Goal: Task Accomplishment & Management: Complete application form

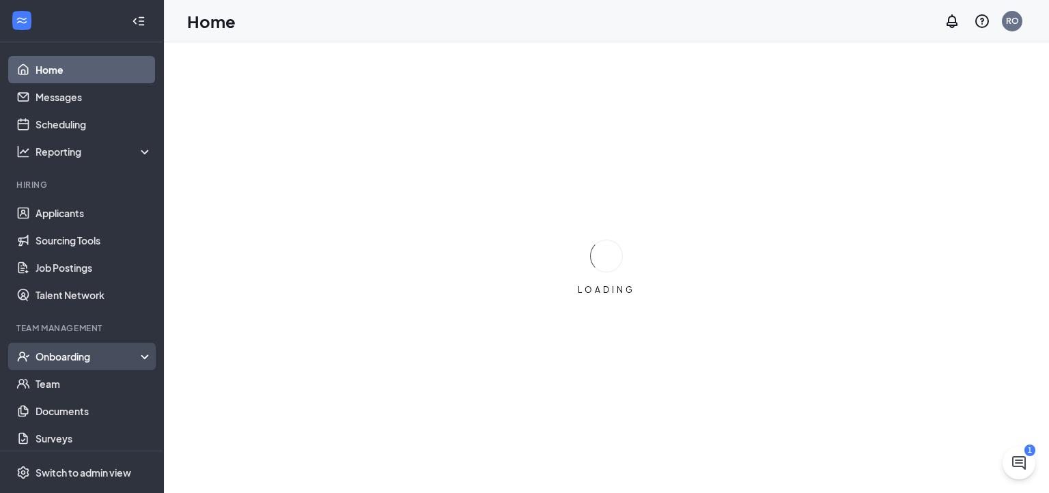
click at [112, 350] on div "Onboarding" at bounding box center [88, 357] width 105 height 14
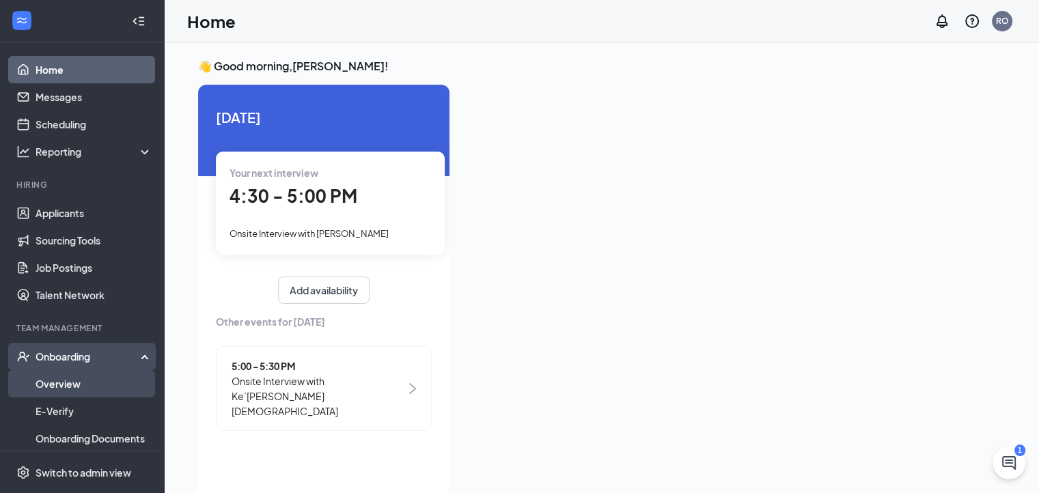
click at [107, 379] on link "Overview" at bounding box center [94, 383] width 117 height 27
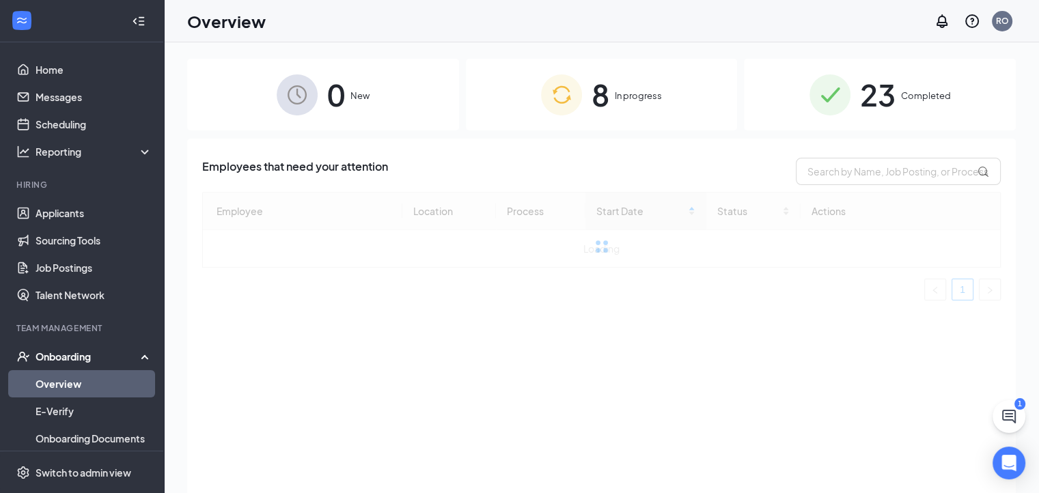
click at [614, 102] on div "8 In progress" at bounding box center [602, 95] width 272 height 72
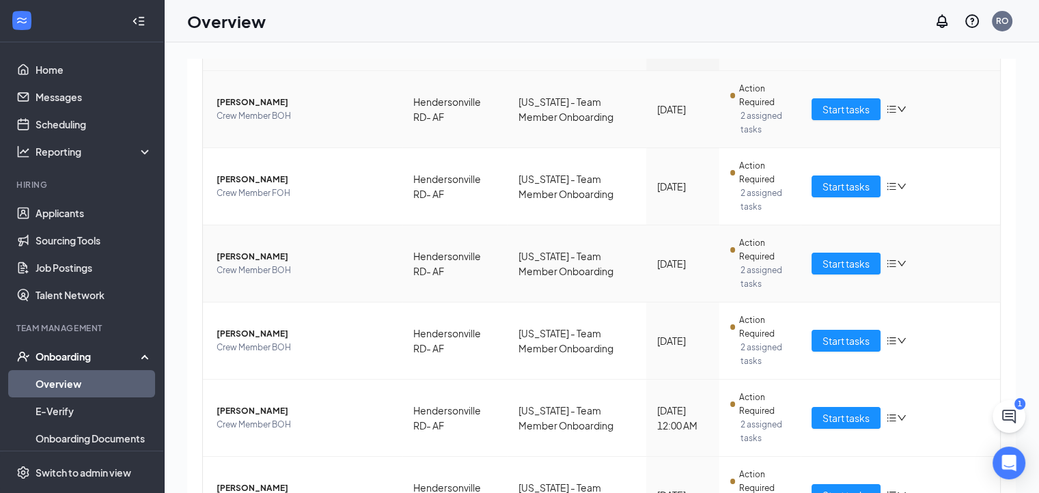
scroll to position [205, 0]
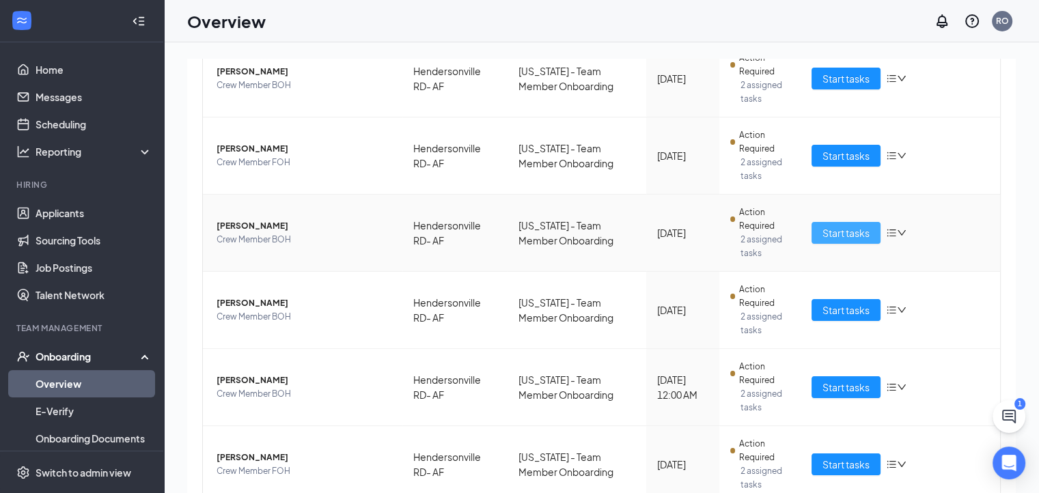
click at [812, 230] on button "Start tasks" at bounding box center [846, 233] width 69 height 22
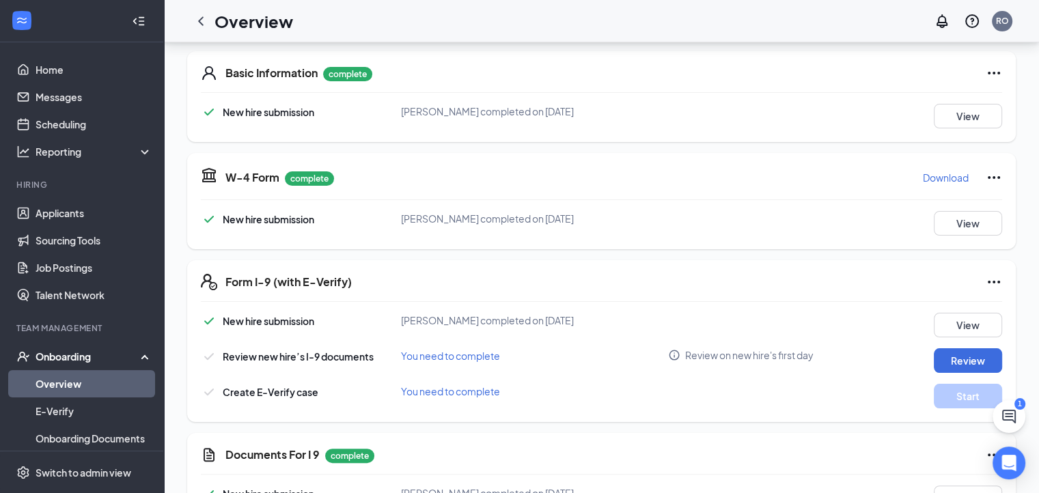
scroll to position [205, 0]
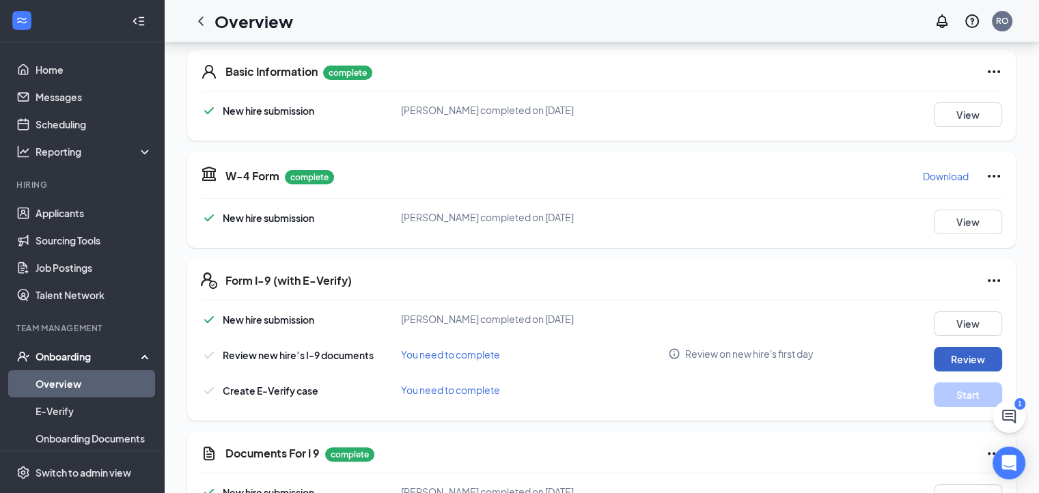
click at [969, 368] on button "Review" at bounding box center [968, 359] width 68 height 25
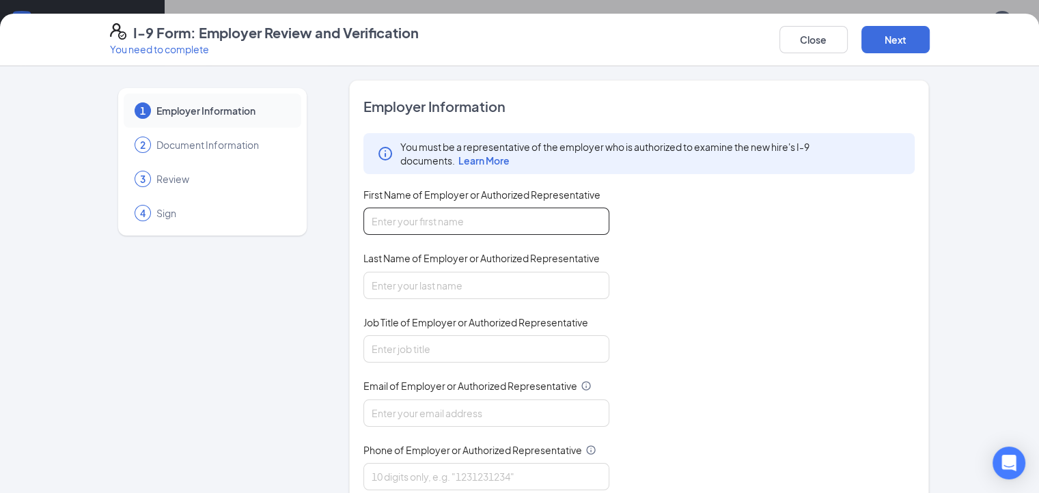
click at [445, 233] on input "First Name of Employer or Authorized Representative" at bounding box center [486, 221] width 246 height 27
type input "[PERSON_NAME]"
type input "[EMAIL_ADDRESS][DOMAIN_NAME]"
type input "8282772228"
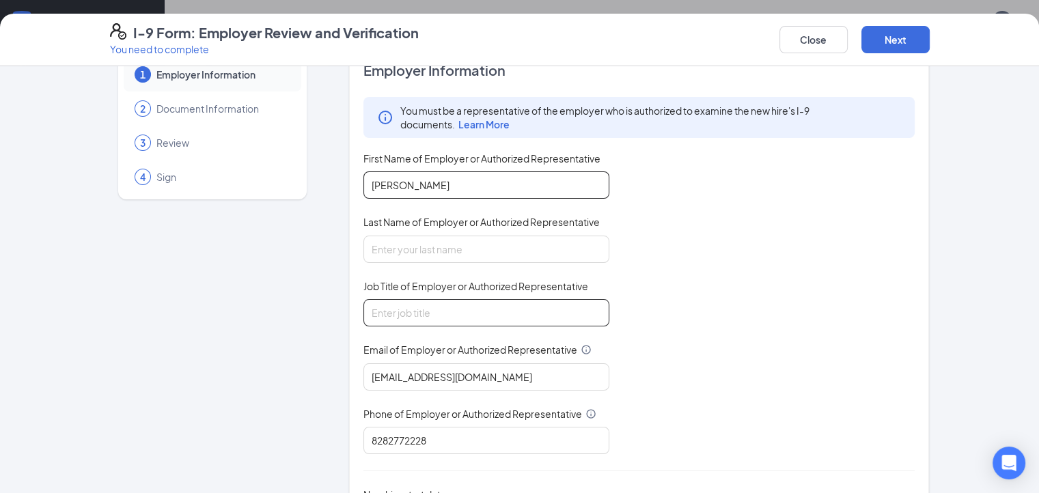
scroll to position [68, 0]
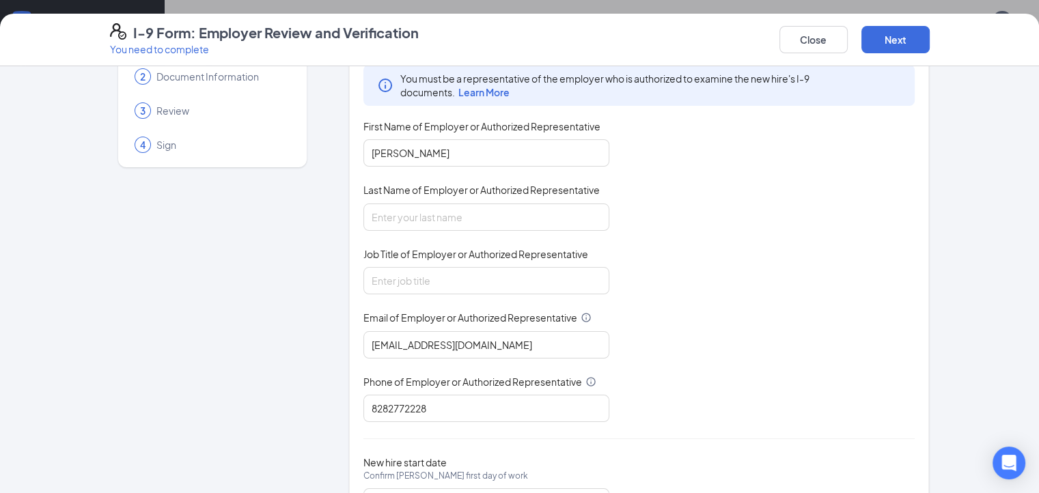
click at [423, 229] on div at bounding box center [486, 217] width 246 height 27
click at [436, 150] on input "[PERSON_NAME]" at bounding box center [486, 152] width 246 height 27
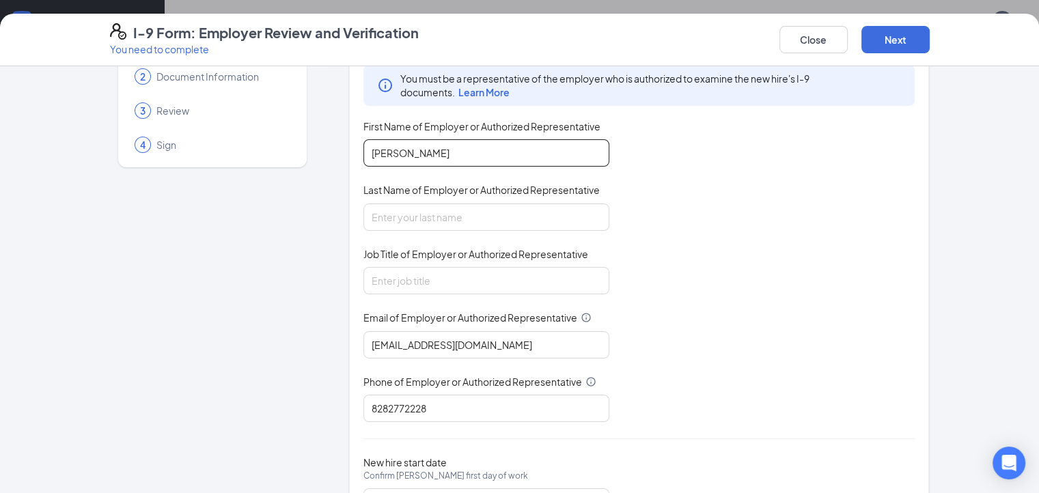
click at [436, 150] on input "[PERSON_NAME]" at bounding box center [486, 152] width 246 height 27
click at [424, 140] on input "[PERSON_NAME]" at bounding box center [486, 152] width 246 height 27
click at [421, 152] on input "[PERSON_NAME]" at bounding box center [486, 152] width 246 height 27
type input "Rainy"
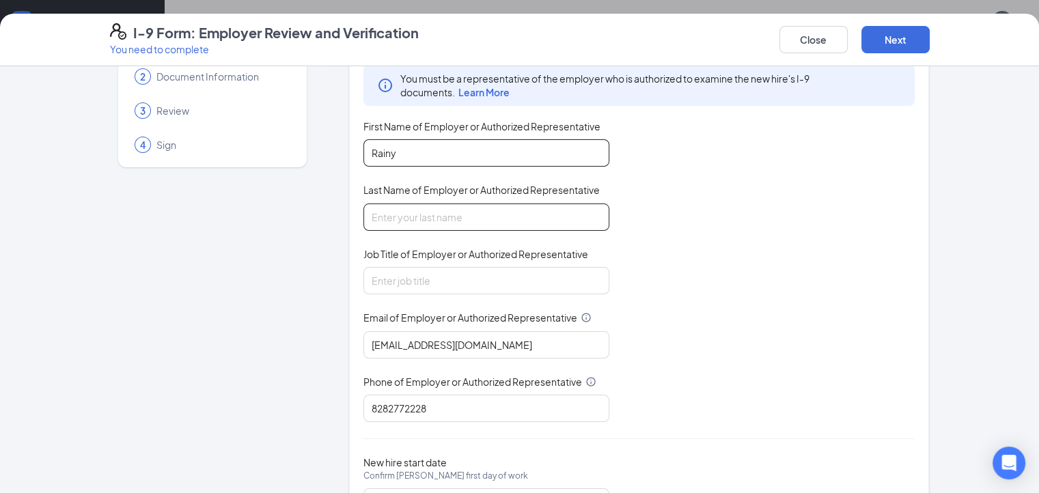
type input "[PERSON_NAME]"
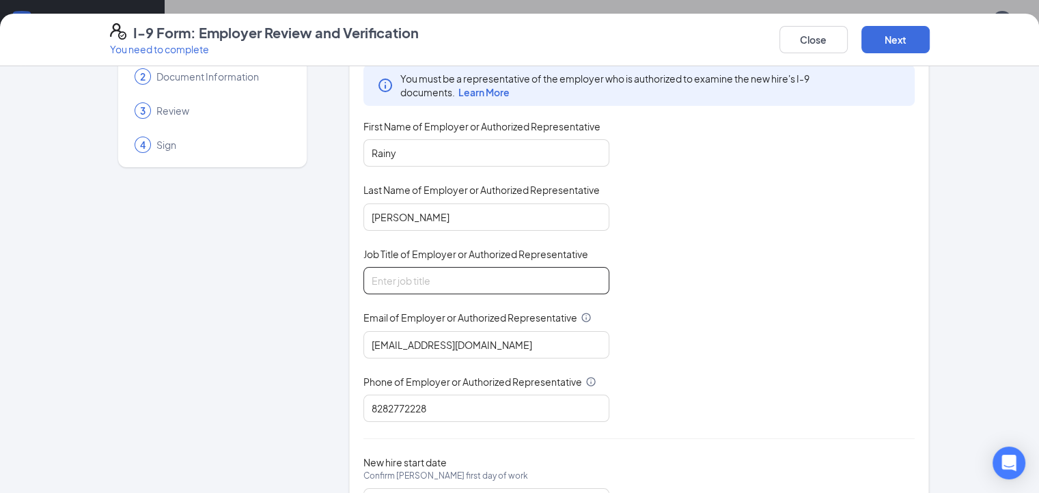
click at [422, 284] on input "Job Title of Employer or Authorized Representative" at bounding box center [486, 280] width 246 height 27
type input "gm"
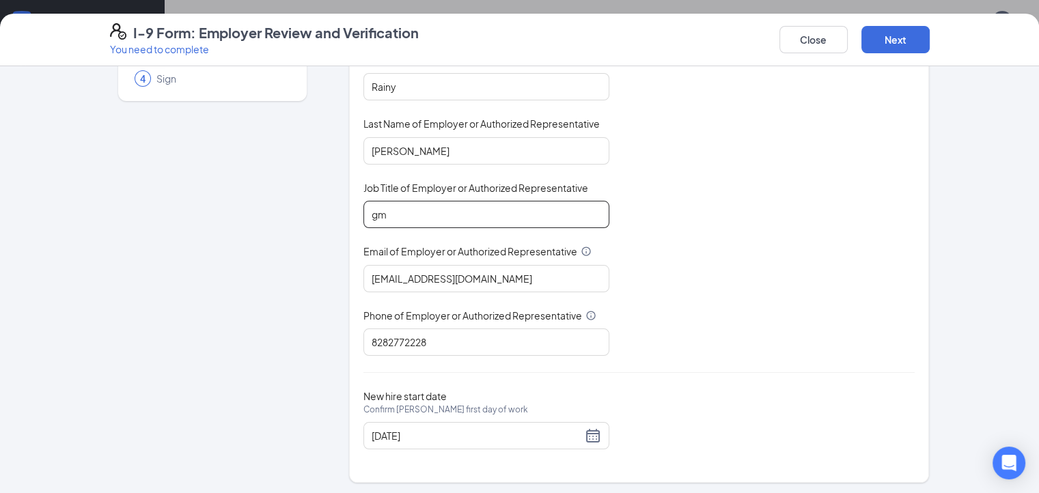
scroll to position [273, 0]
click at [930, 46] on button "Next" at bounding box center [895, 39] width 68 height 27
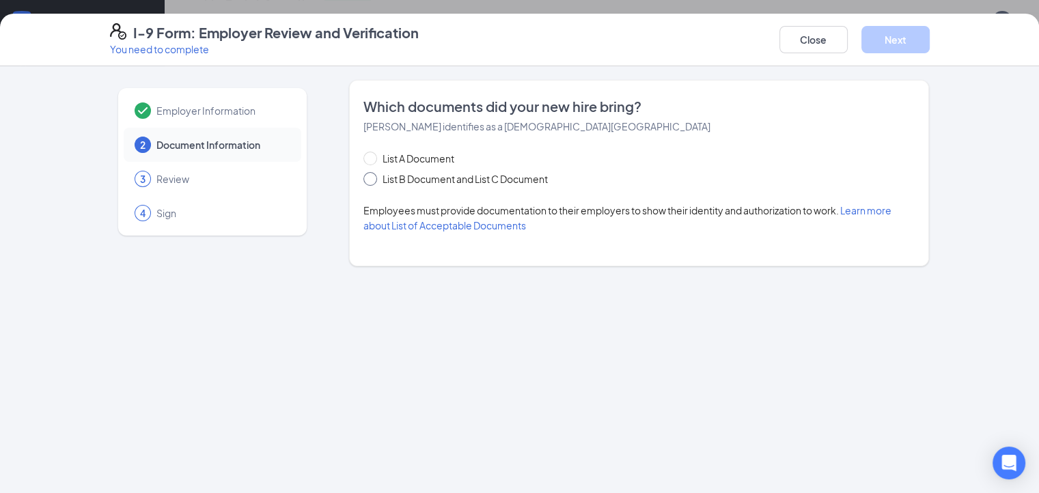
click at [388, 180] on span "List B Document and List C Document" at bounding box center [465, 178] width 176 height 15
click at [373, 180] on input "List B Document and List C Document" at bounding box center [368, 177] width 10 height 10
radio input "true"
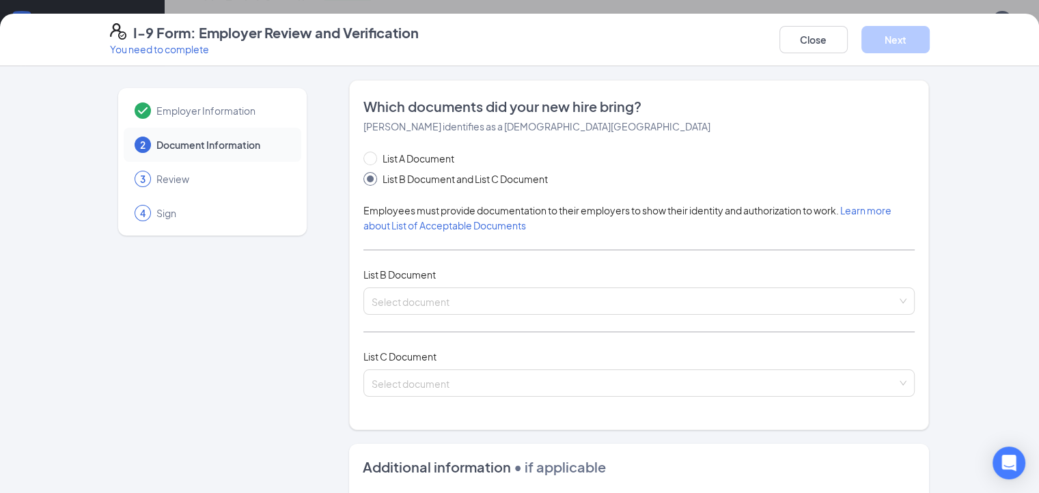
click at [580, 286] on div "List A Document List B Document and List C Document Employees must provide docu…" at bounding box center [639, 282] width 552 height 262
click at [577, 302] on input "search" at bounding box center [635, 298] width 526 height 20
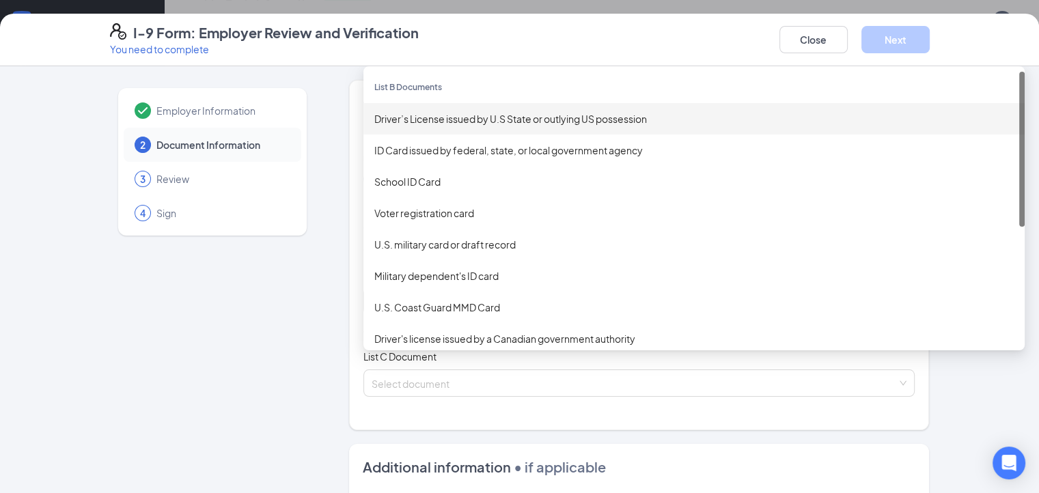
click at [495, 121] on div "Driver’s License issued by U.S State or outlying US possession" at bounding box center [693, 118] width 639 height 15
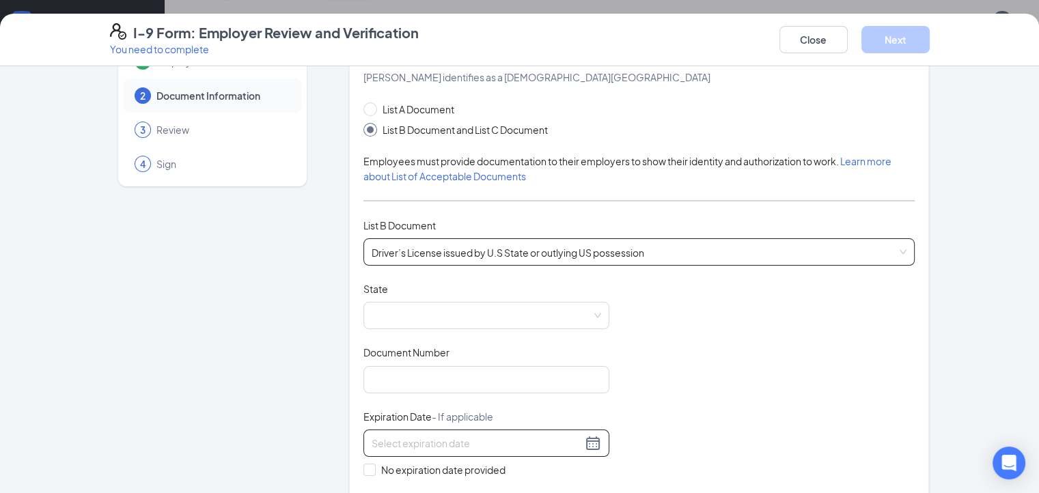
scroll to position [137, 0]
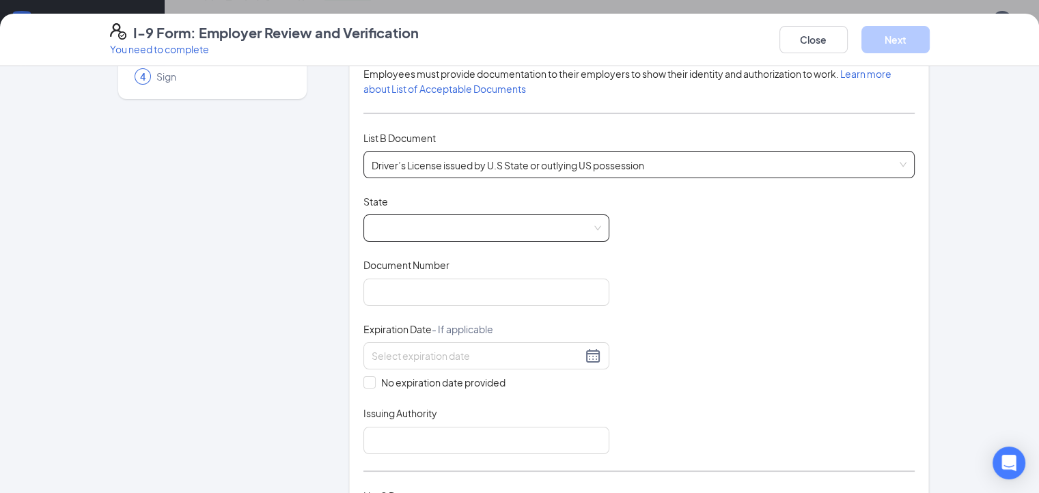
click at [457, 230] on span at bounding box center [487, 228] width 230 height 26
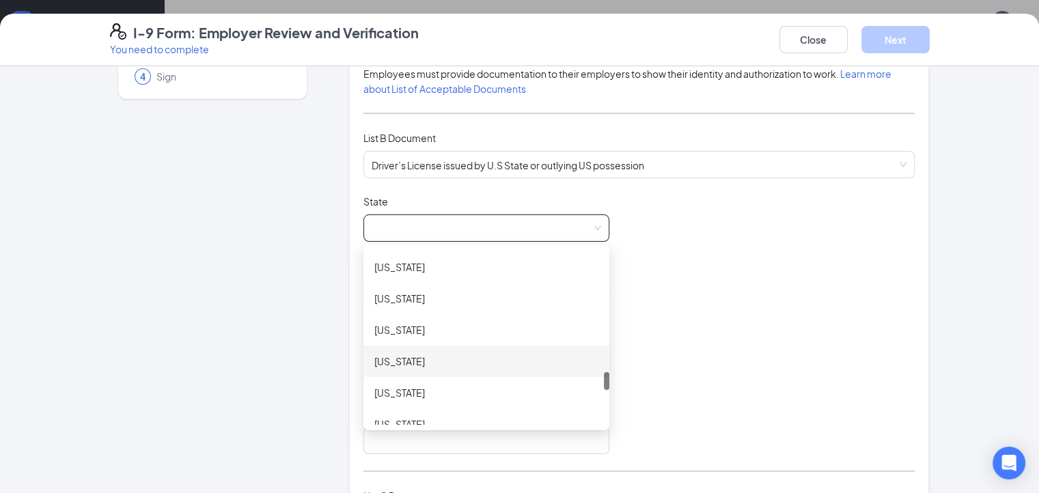
scroll to position [1093, 0]
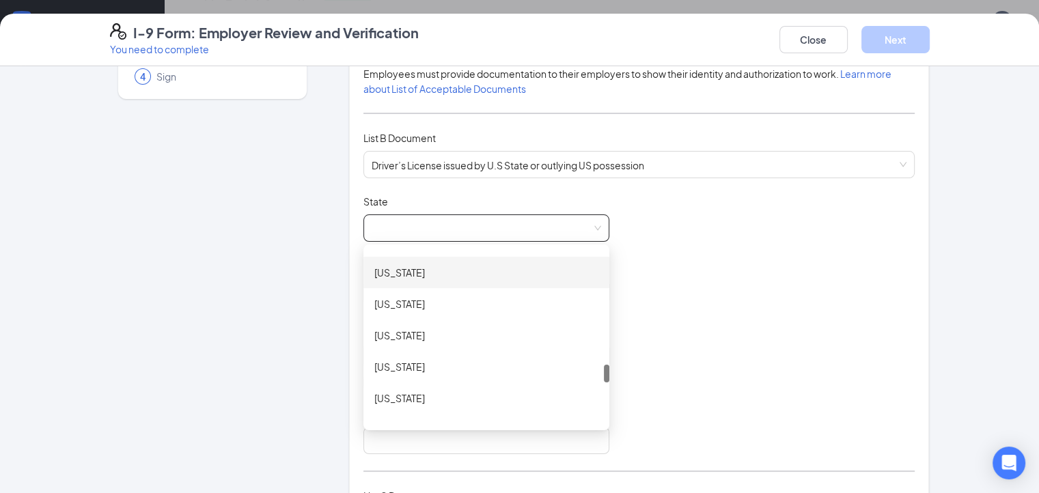
click at [434, 273] on div "[US_STATE]" at bounding box center [486, 272] width 224 height 15
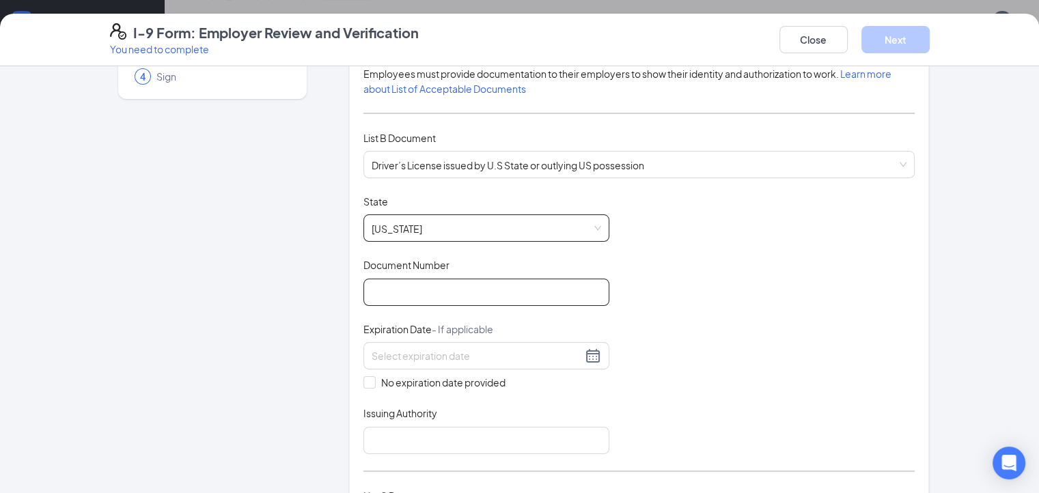
click at [416, 292] on input "Document Number" at bounding box center [486, 292] width 246 height 27
type input "000046359490"
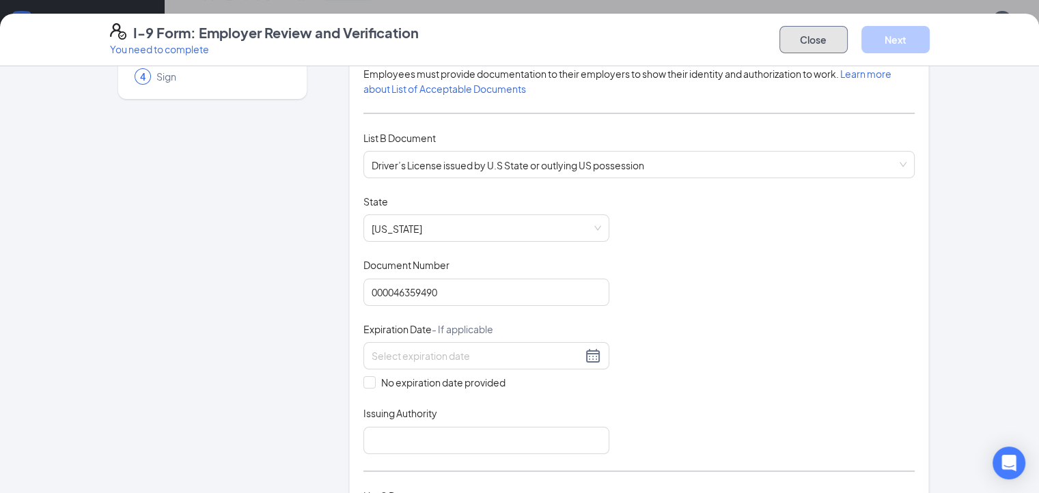
click at [848, 37] on button "Close" at bounding box center [813, 39] width 68 height 27
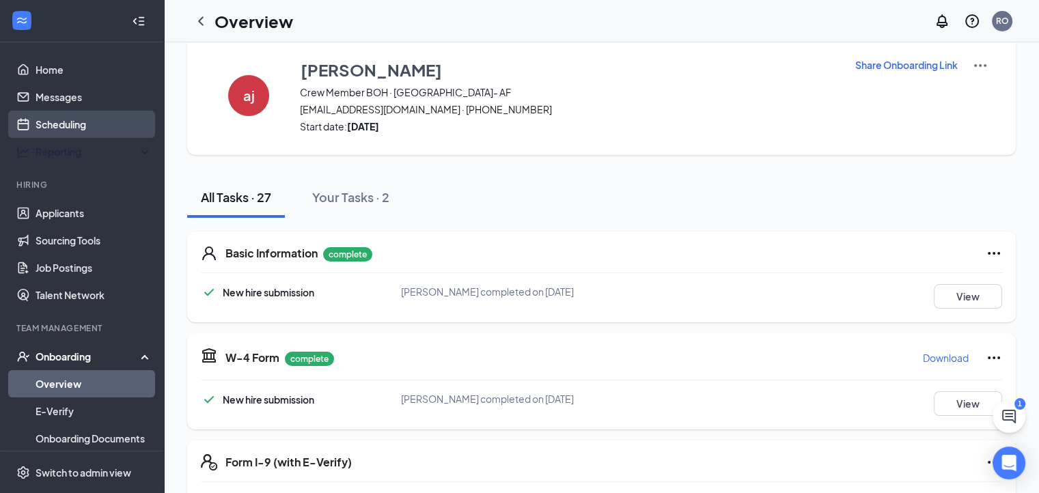
scroll to position [0, 0]
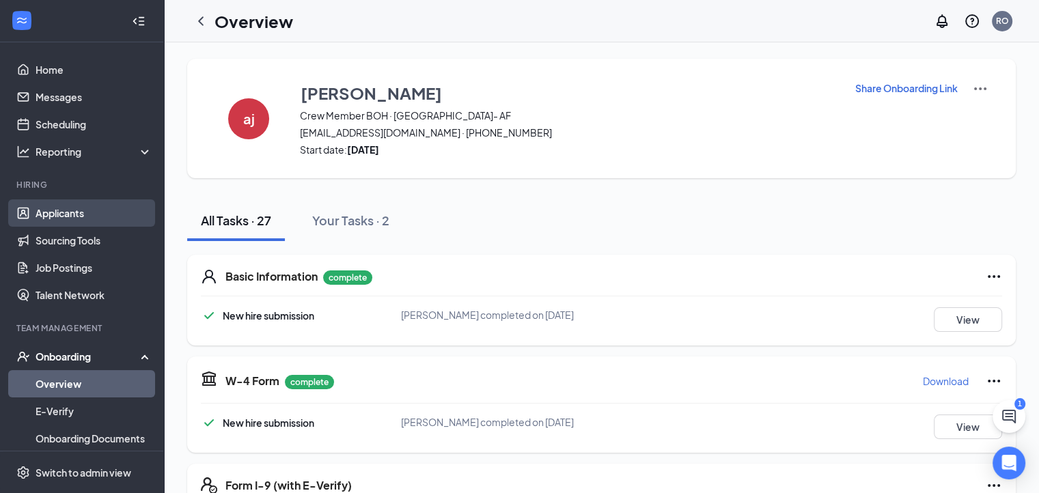
click at [103, 206] on link "Applicants" at bounding box center [94, 212] width 117 height 27
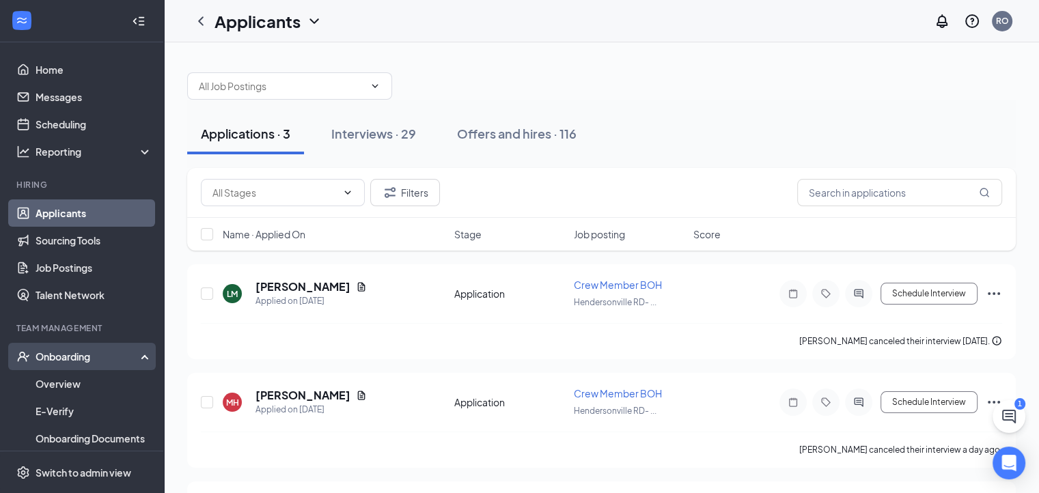
click at [74, 369] on div "Onboarding" at bounding box center [82, 356] width 164 height 27
click at [72, 380] on link "Overview" at bounding box center [94, 383] width 117 height 27
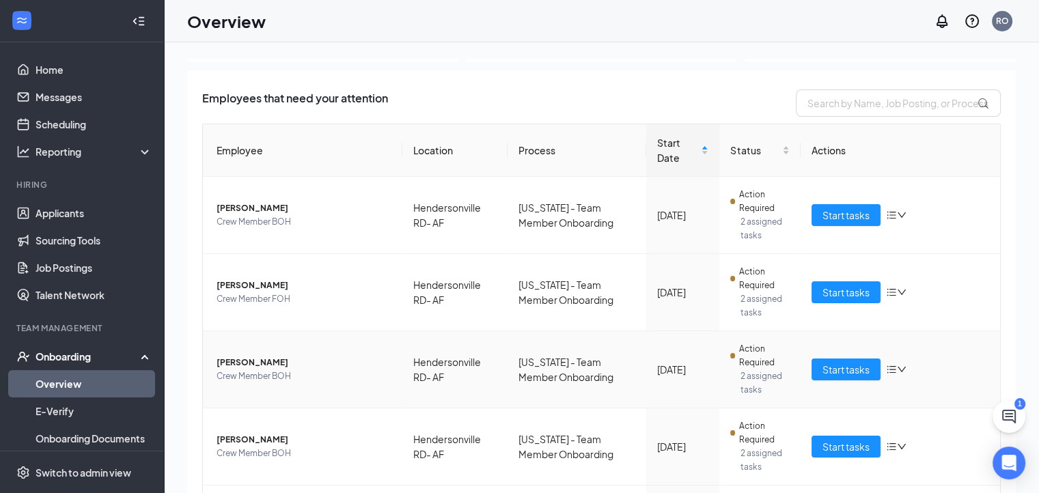
scroll to position [137, 0]
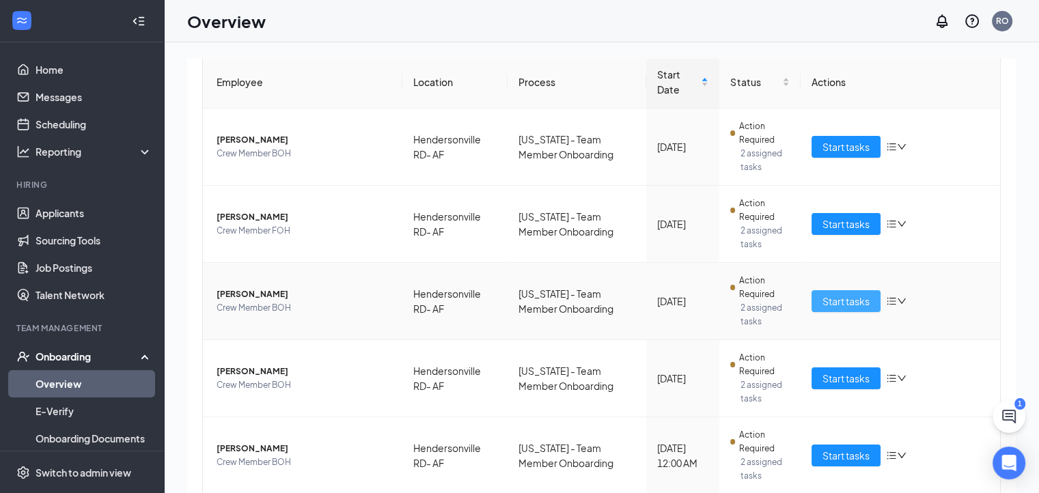
click at [832, 305] on span "Start tasks" at bounding box center [846, 301] width 47 height 15
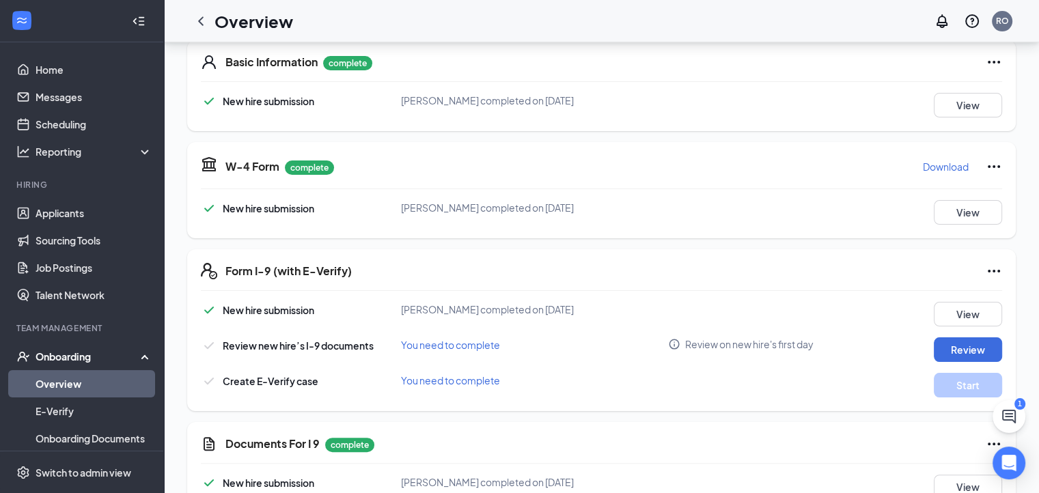
scroll to position [273, 0]
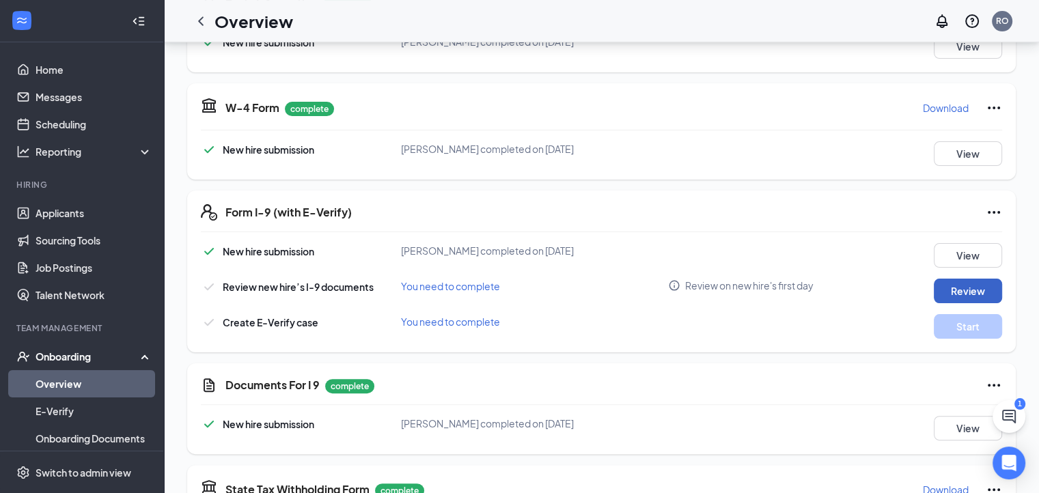
click at [985, 283] on button "Review" at bounding box center [968, 291] width 68 height 25
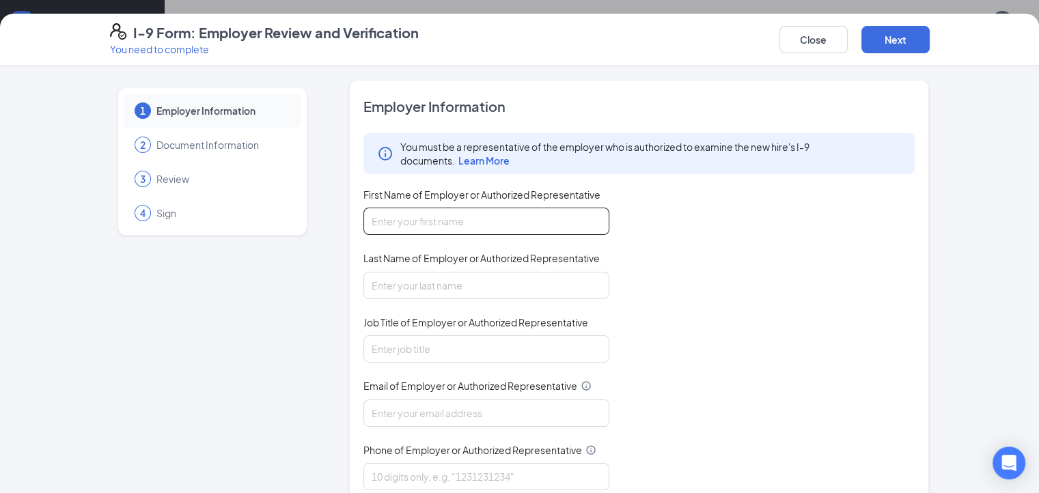
click at [448, 225] on input "First Name of Employer or Authorized Representative" at bounding box center [486, 221] width 246 height 27
type input "Rainy"
type input "[PERSON_NAME]"
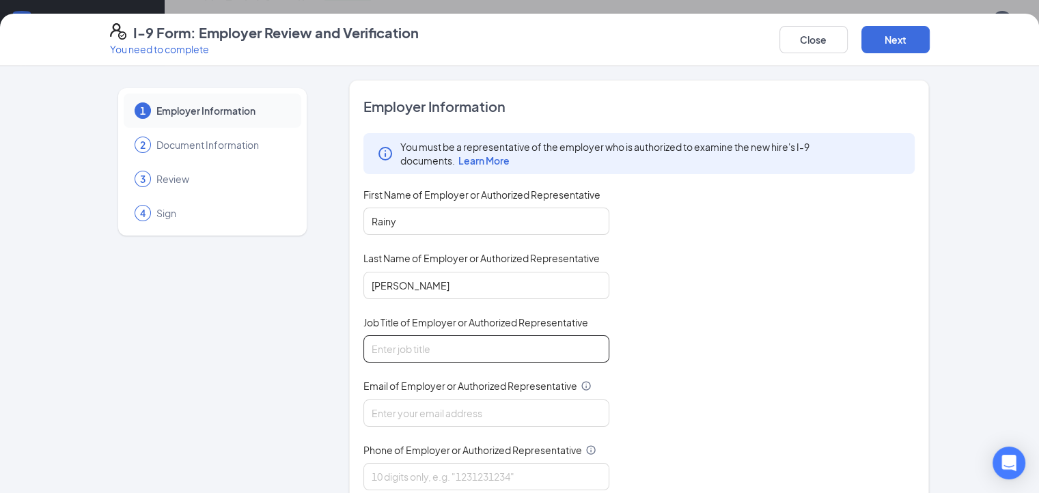
click at [434, 346] on input "Job Title of Employer or Authorized Representative" at bounding box center [486, 348] width 246 height 27
type input "gm"
click at [392, 413] on input "Email of Employer or Authorized Representative" at bounding box center [486, 413] width 246 height 27
click at [750, 286] on div "You must be a representative of the employer who is authorized to examine the n…" at bounding box center [639, 311] width 552 height 357
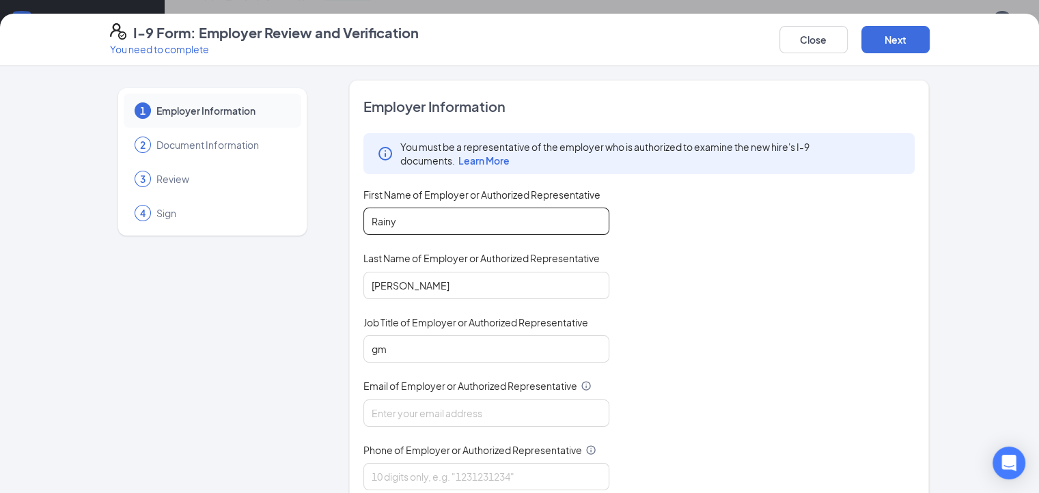
click at [429, 218] on input "Rainy" at bounding box center [486, 221] width 246 height 27
type input "[EMAIL_ADDRESS][DOMAIN_NAME]"
type input "8282772228"
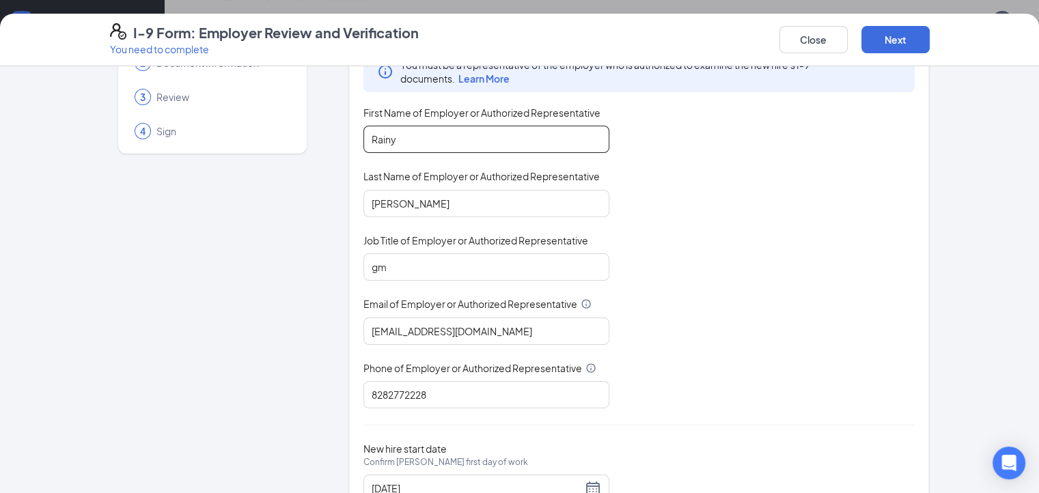
scroll to position [135, 0]
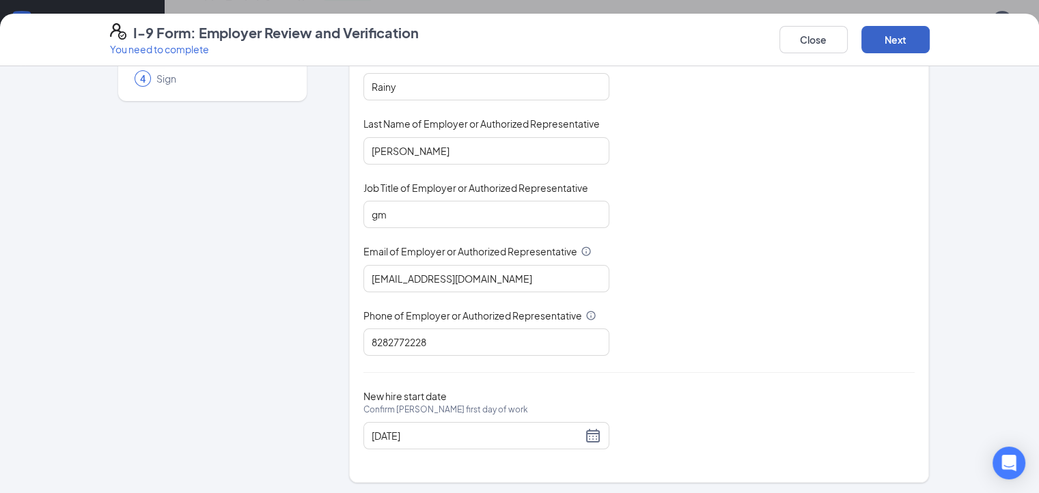
click at [930, 43] on button "Next" at bounding box center [895, 39] width 68 height 27
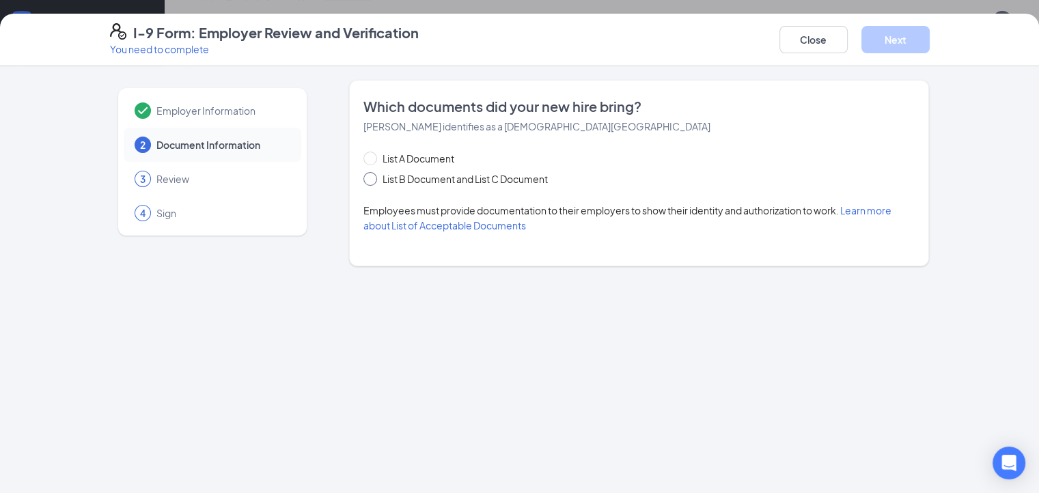
click at [437, 182] on span "List B Document and List C Document" at bounding box center [465, 178] width 176 height 15
click at [373, 182] on input "List B Document and List C Document" at bounding box center [368, 177] width 10 height 10
radio input "true"
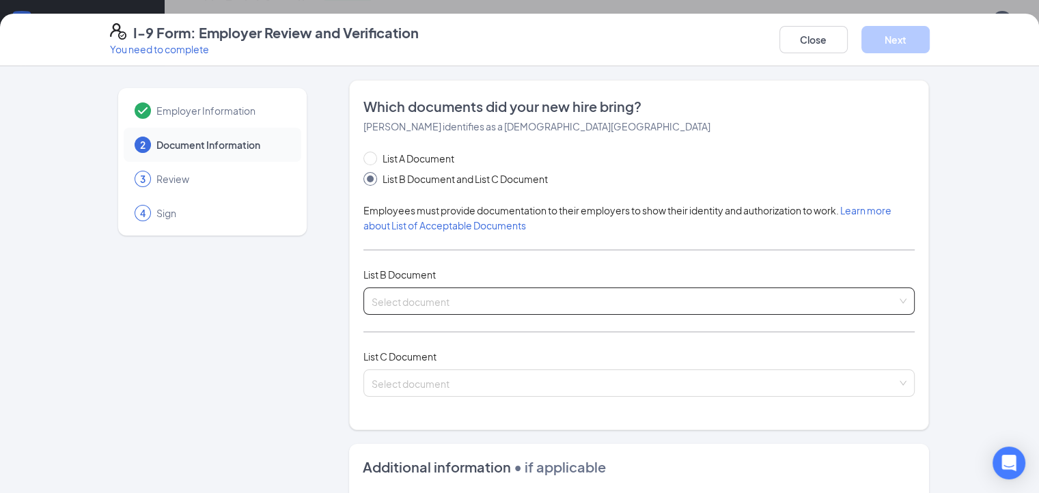
click at [373, 305] on input "search" at bounding box center [635, 298] width 526 height 20
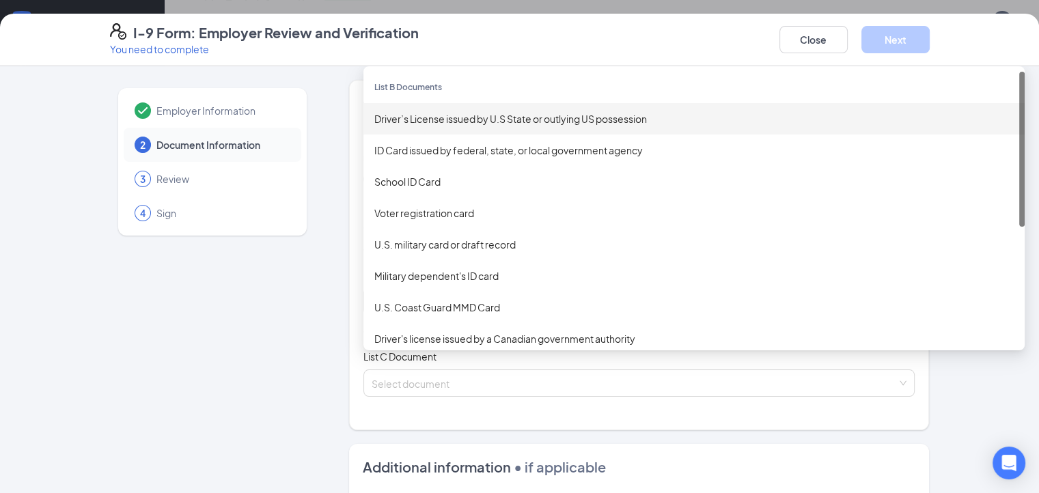
click at [466, 113] on div "Driver’s License issued by U.S State or outlying US possession" at bounding box center [693, 118] width 639 height 15
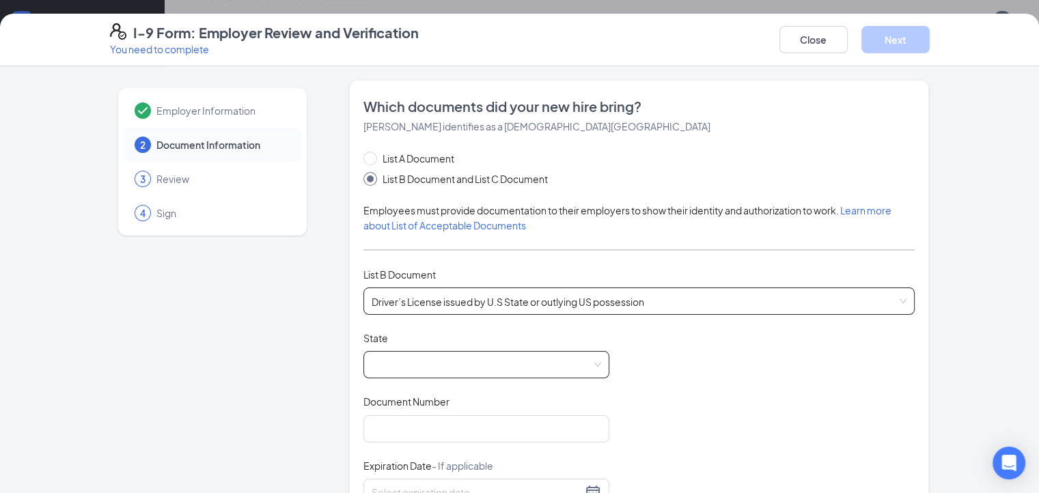
click at [393, 361] on span at bounding box center [487, 365] width 230 height 26
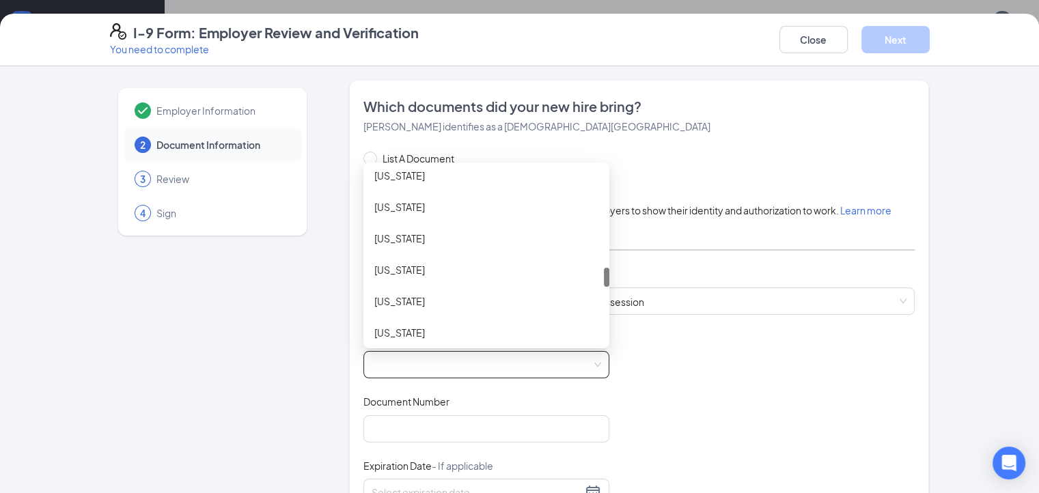
scroll to position [956, 0]
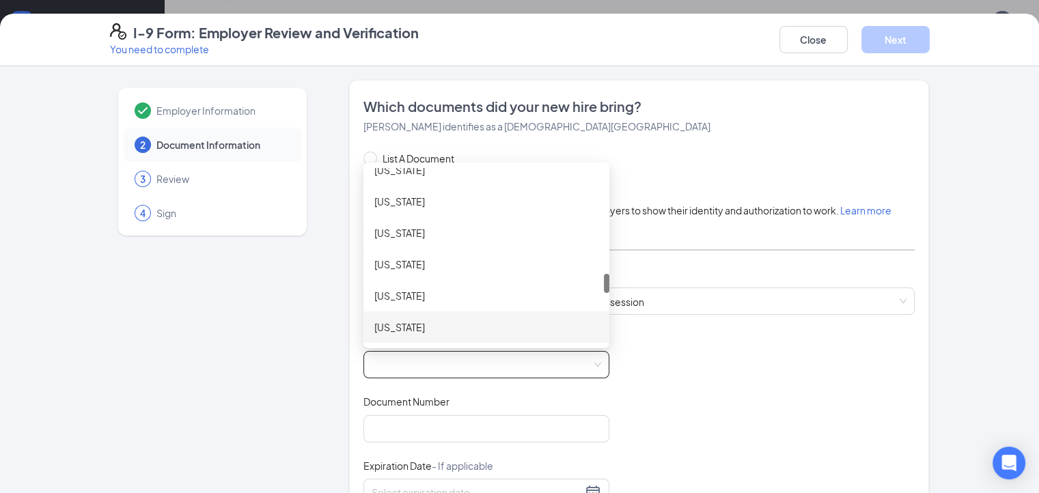
click at [393, 320] on div "[US_STATE]" at bounding box center [486, 327] width 224 height 15
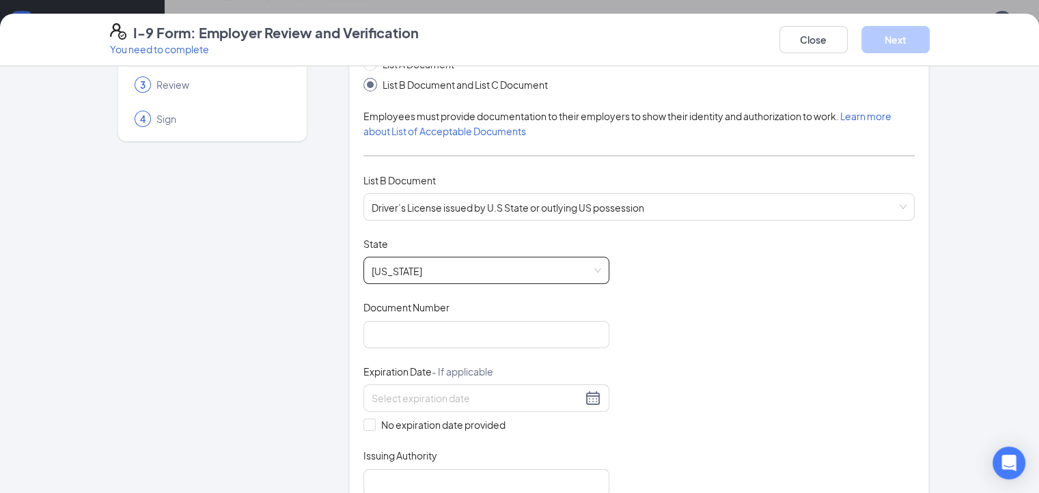
scroll to position [137, 0]
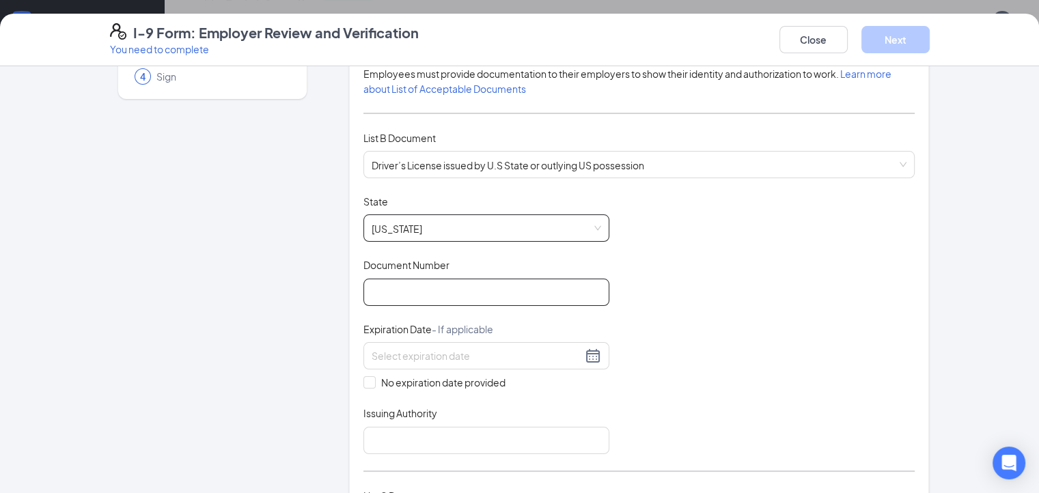
click at [394, 288] on input "Document Number" at bounding box center [486, 292] width 246 height 27
type input "000046359490"
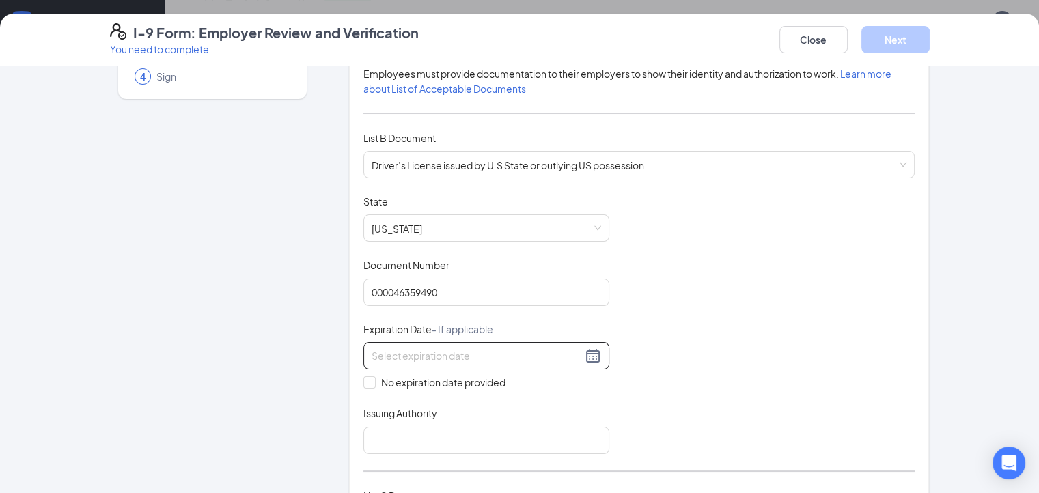
click at [372, 348] on input at bounding box center [477, 355] width 210 height 15
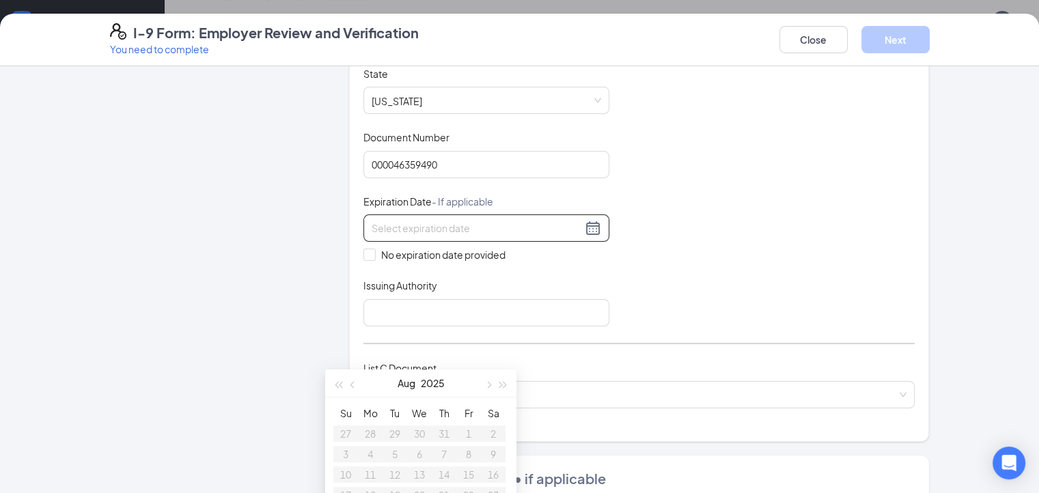
scroll to position [273, 0]
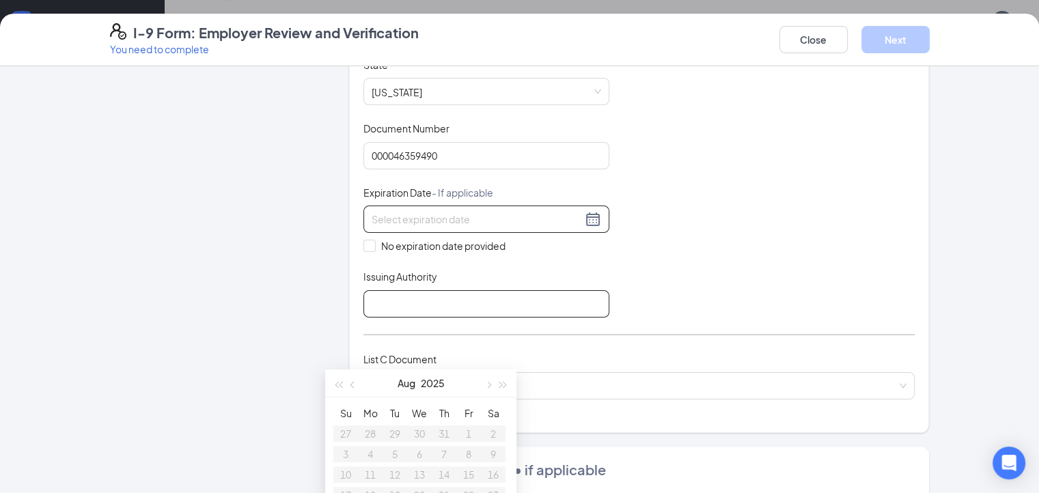
click at [363, 304] on input "Issuing Authority" at bounding box center [486, 303] width 246 height 27
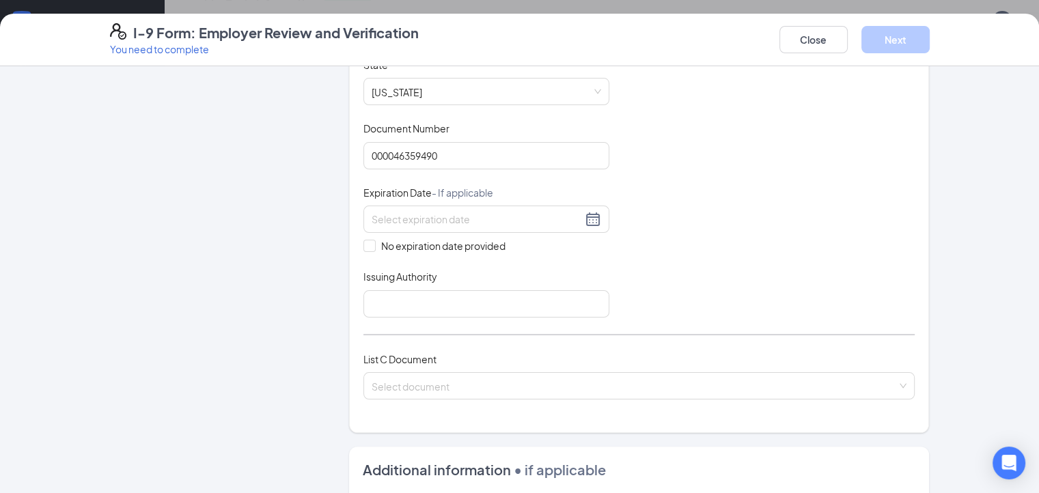
drag, startPoint x: 276, startPoint y: 224, endPoint x: 292, endPoint y: 219, distance: 17.3
click at [277, 224] on div "Employer Information 2 Document Information 3 Review 4 Sign Which documents did…" at bounding box center [520, 294] width 820 height 974
click at [398, 211] on div at bounding box center [487, 219] width 230 height 16
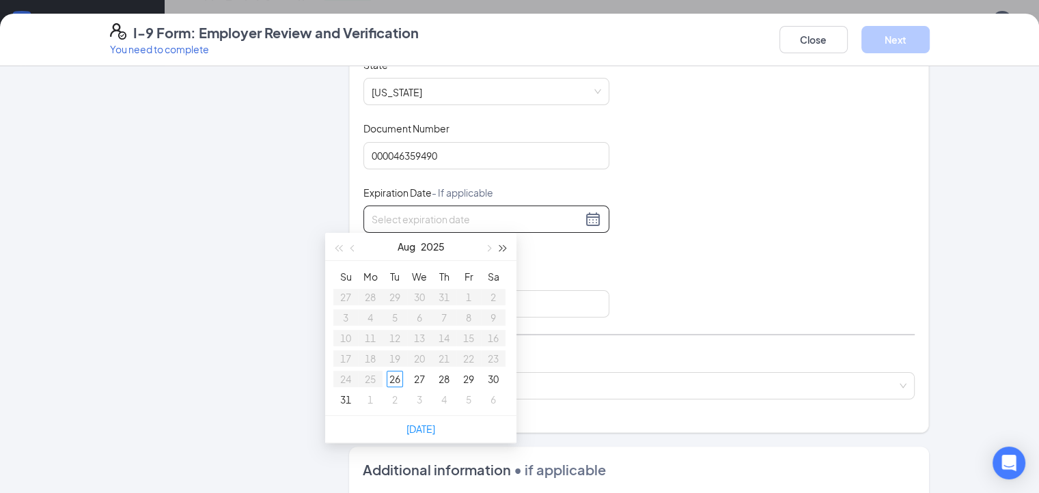
click at [500, 250] on span "button" at bounding box center [503, 248] width 7 height 7
click at [500, 249] on span "button" at bounding box center [503, 248] width 7 height 7
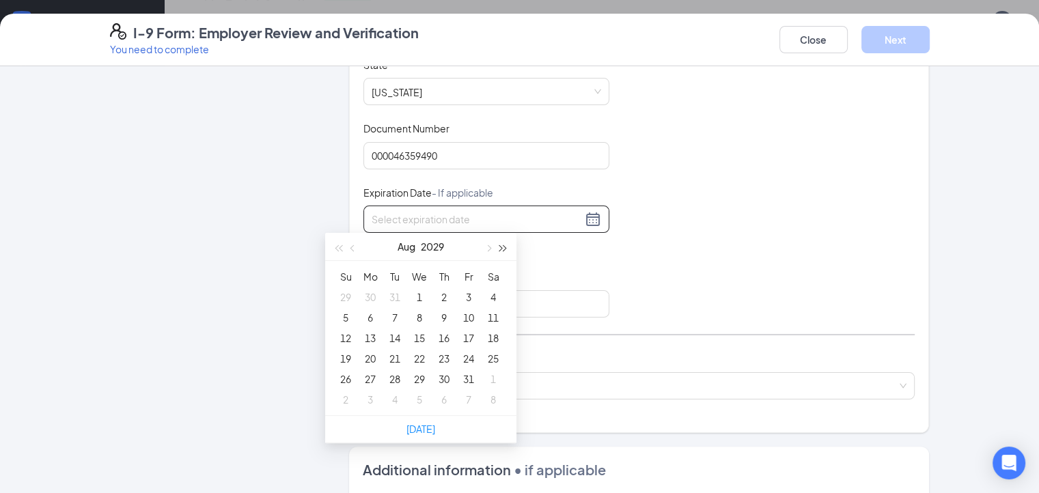
click at [500, 249] on span "button" at bounding box center [503, 248] width 7 height 7
click at [355, 250] on button "button" at bounding box center [353, 246] width 15 height 27
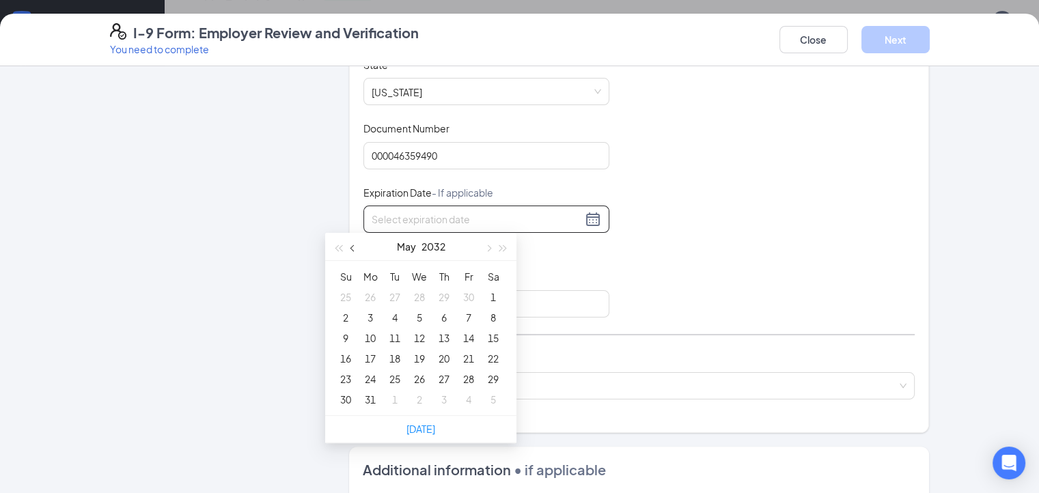
click at [355, 250] on button "button" at bounding box center [353, 246] width 15 height 27
type input "[DATE]"
click at [389, 315] on div "9" at bounding box center [395, 317] width 16 height 16
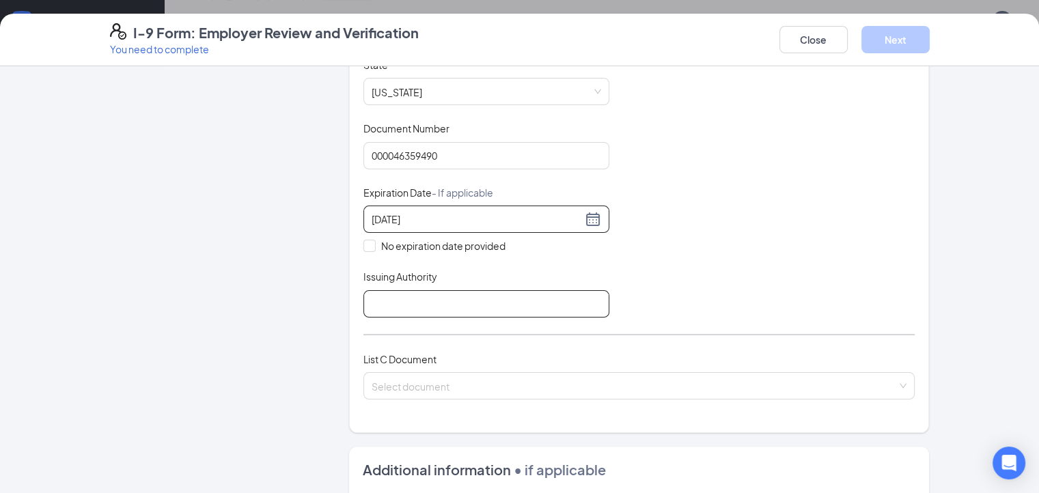
click at [363, 307] on input "Issuing Authority" at bounding box center [486, 303] width 246 height 27
type input "[US_STATE]"
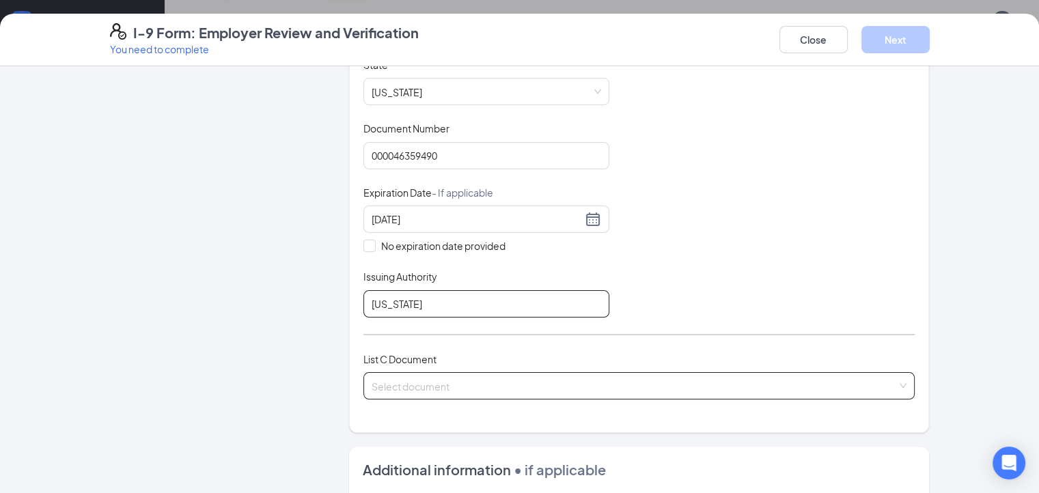
click at [780, 390] on div "Select document" at bounding box center [639, 385] width 552 height 27
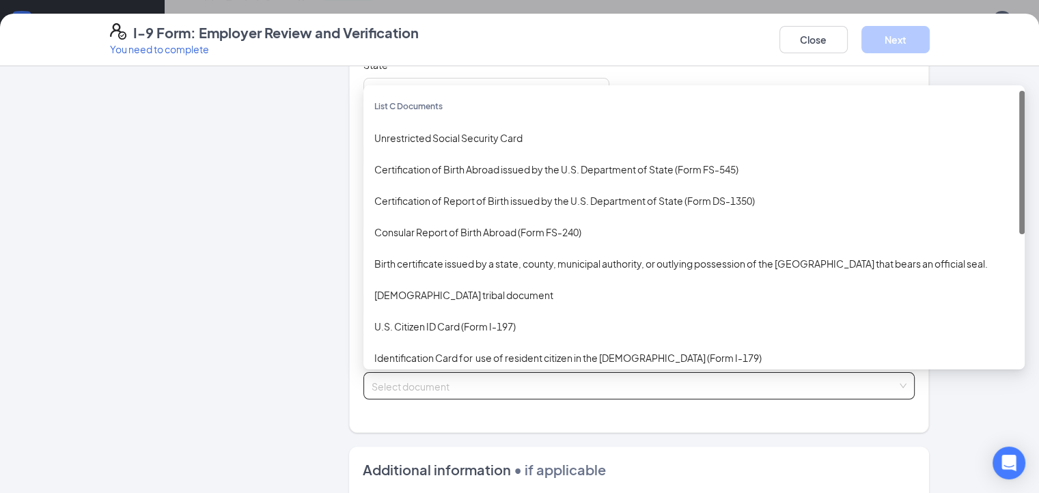
click at [782, 383] on input "search" at bounding box center [635, 383] width 526 height 20
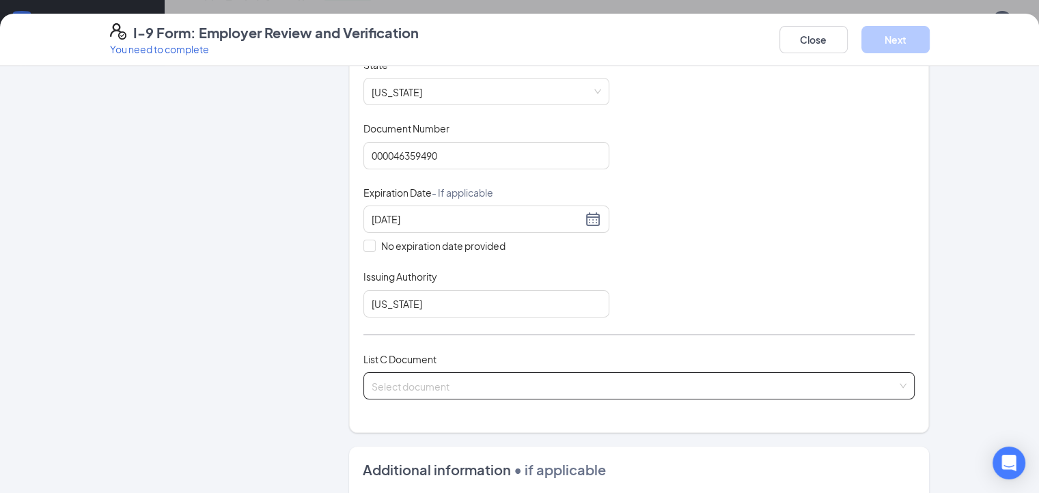
click at [506, 382] on input "search" at bounding box center [635, 383] width 526 height 20
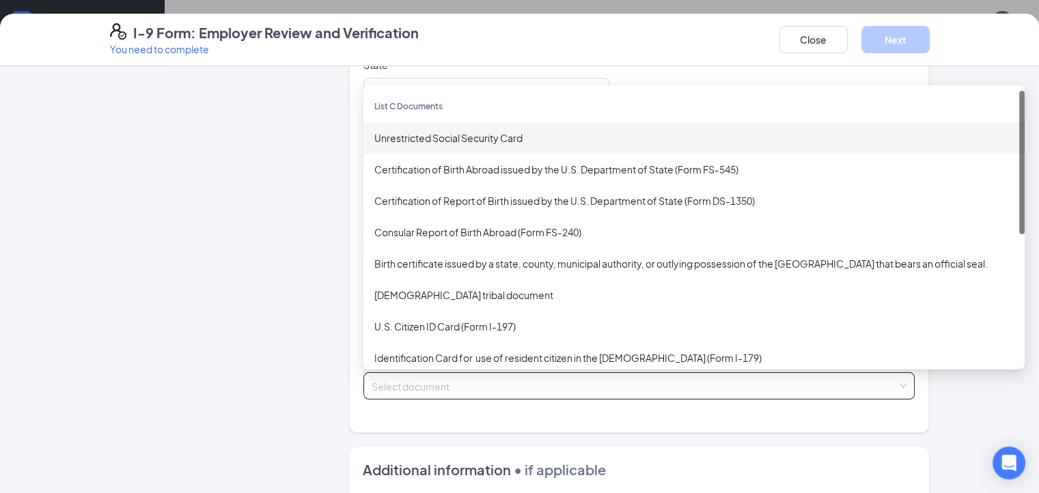
click at [482, 133] on div "Unrestricted Social Security Card" at bounding box center [693, 137] width 639 height 15
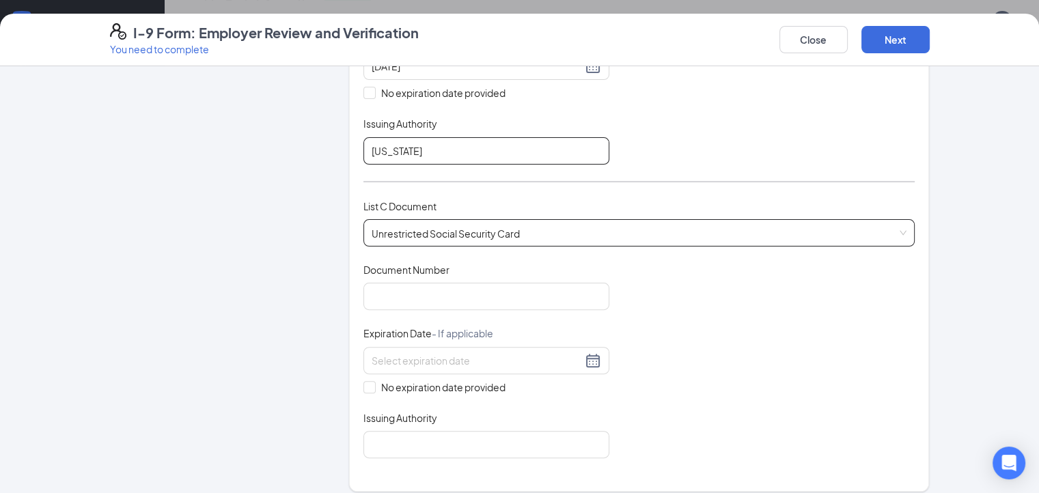
scroll to position [478, 0]
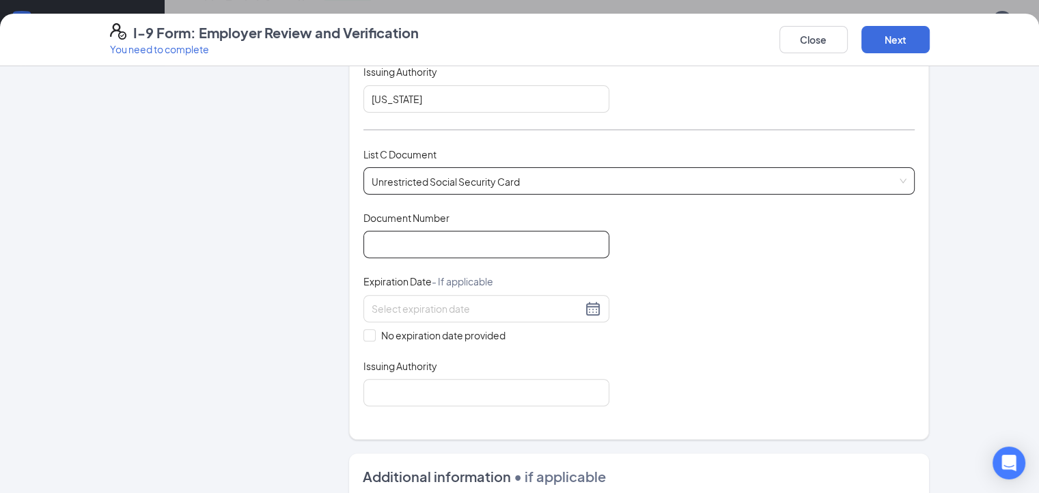
click at [406, 231] on input "Document Number" at bounding box center [486, 244] width 246 height 27
type input "681057405"
click at [363, 329] on input "No expiration date provided" at bounding box center [368, 334] width 10 height 10
checkbox input "true"
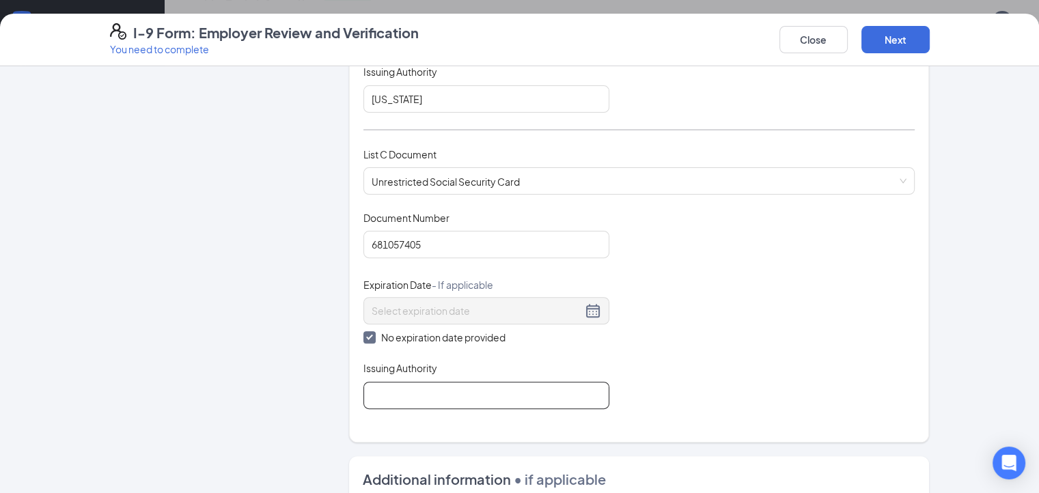
click at [366, 383] on input "Issuing Authority" at bounding box center [486, 395] width 246 height 27
type input "Nc"
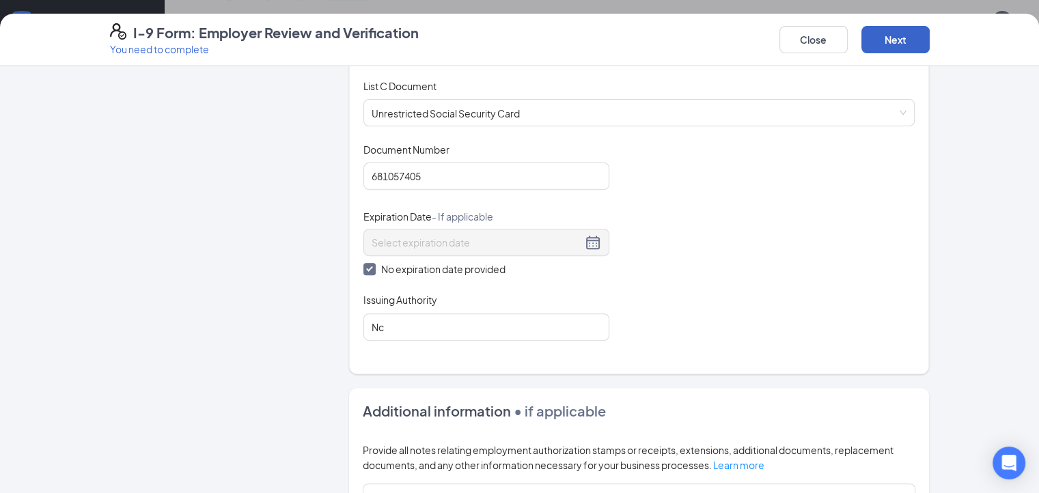
click at [930, 34] on button "Next" at bounding box center [895, 39] width 68 height 27
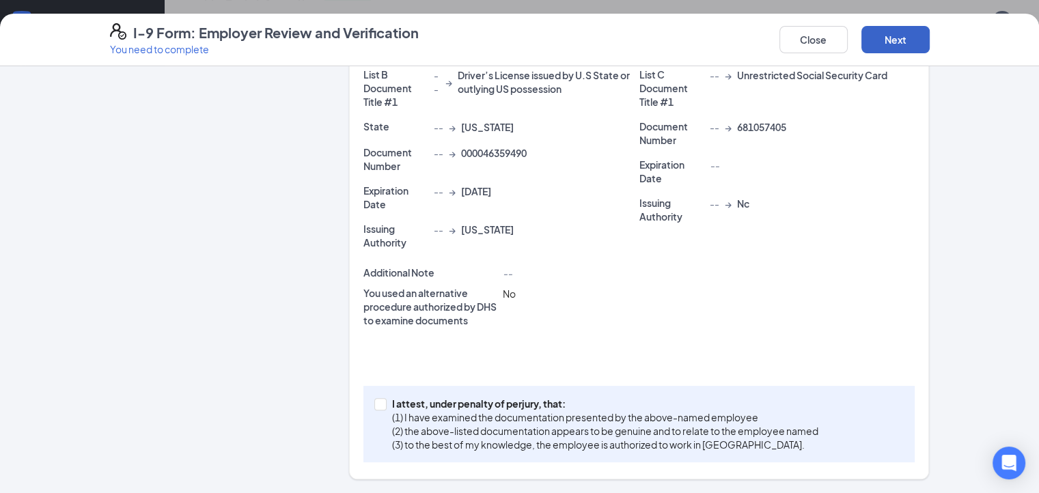
scroll to position [307, 0]
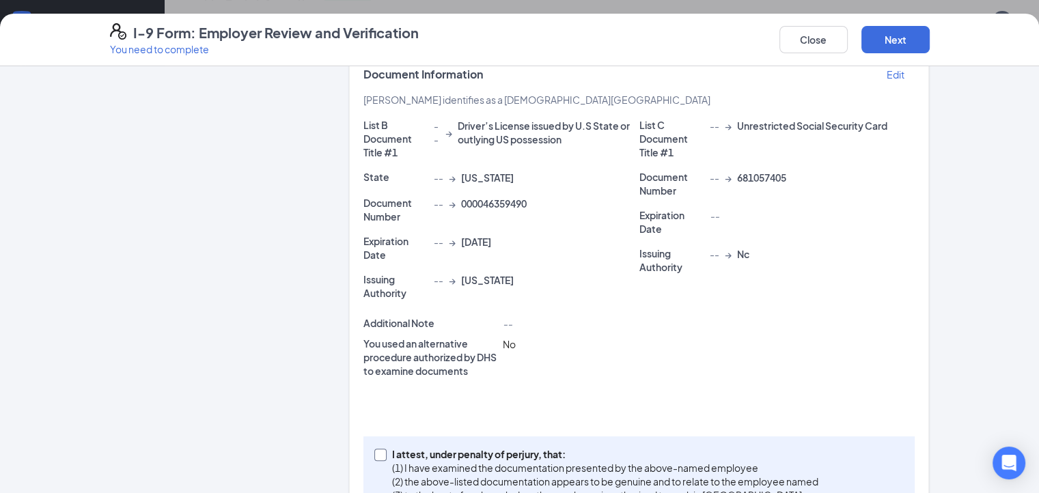
click at [374, 449] on span at bounding box center [380, 455] width 12 height 12
click at [374, 449] on input "I attest, under penalty of [PERSON_NAME], that: (1) I have examined the documen…" at bounding box center [379, 454] width 10 height 10
checkbox input "true"
click at [930, 44] on button "Next" at bounding box center [895, 39] width 68 height 27
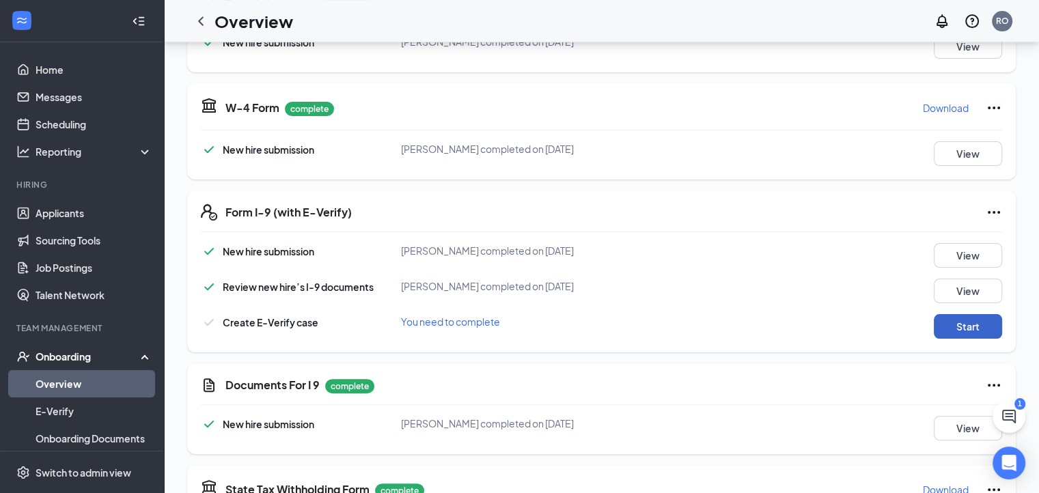
click at [948, 329] on button "Start" at bounding box center [968, 326] width 68 height 25
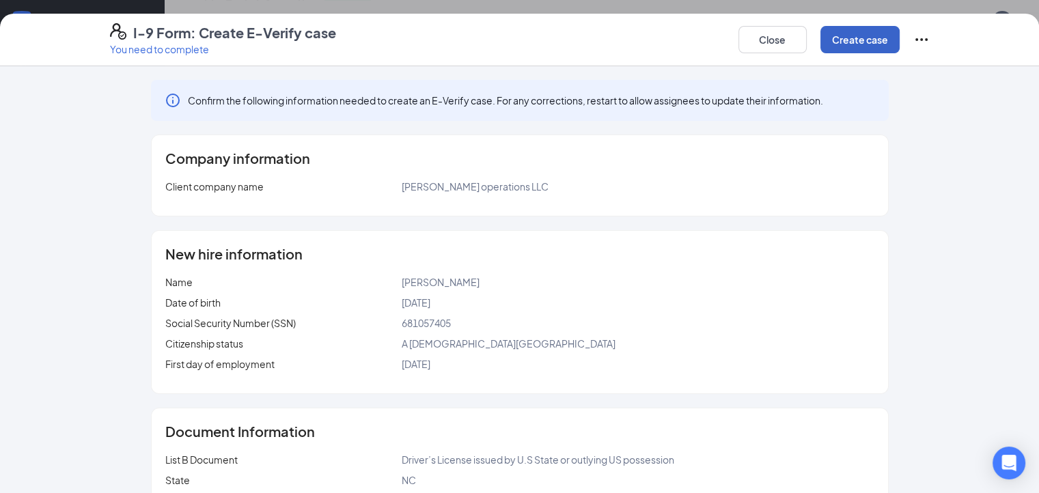
click at [900, 45] on button "Create case" at bounding box center [859, 39] width 79 height 27
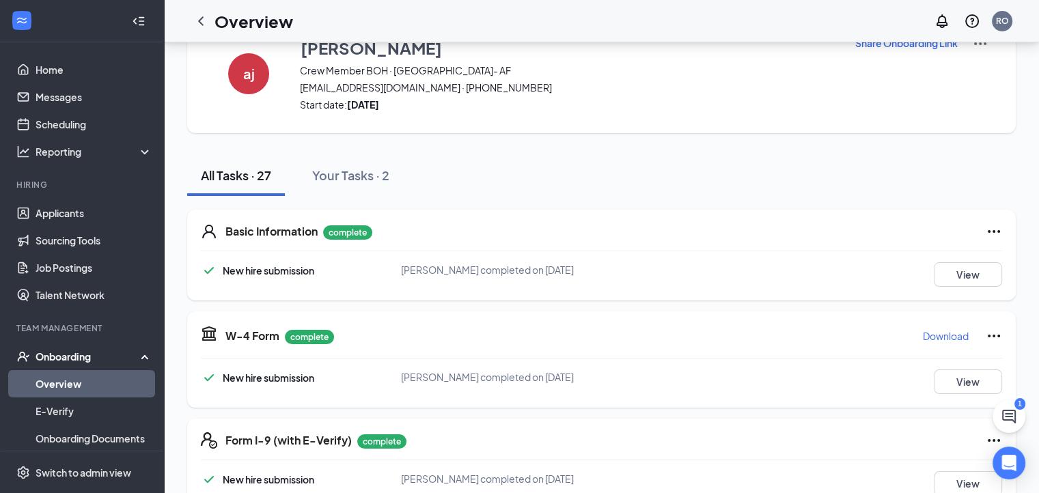
scroll to position [68, 0]
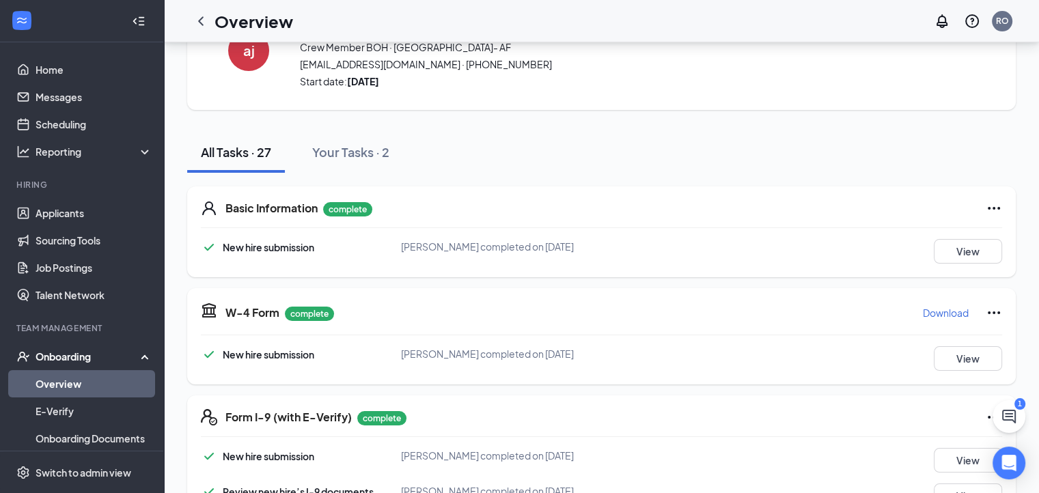
click at [46, 381] on link "Overview" at bounding box center [94, 383] width 117 height 27
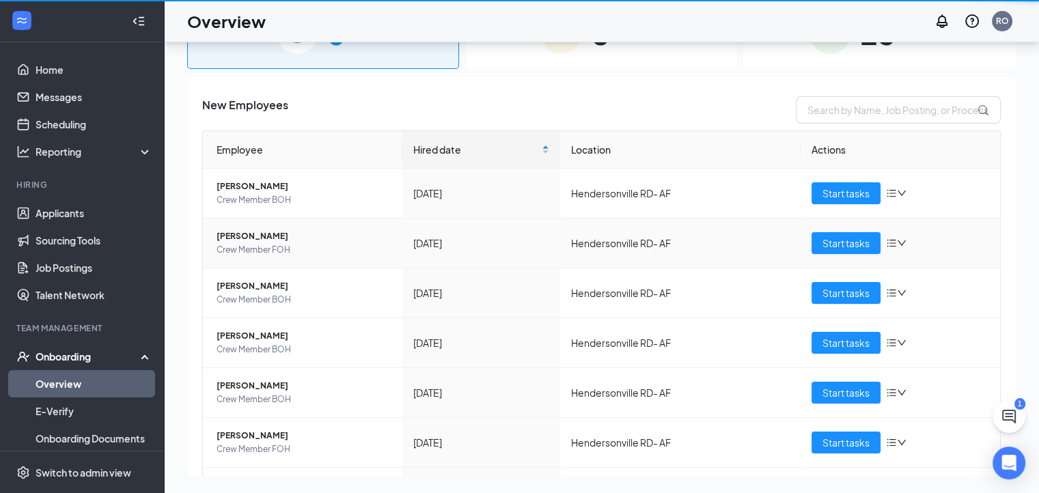
scroll to position [61, 0]
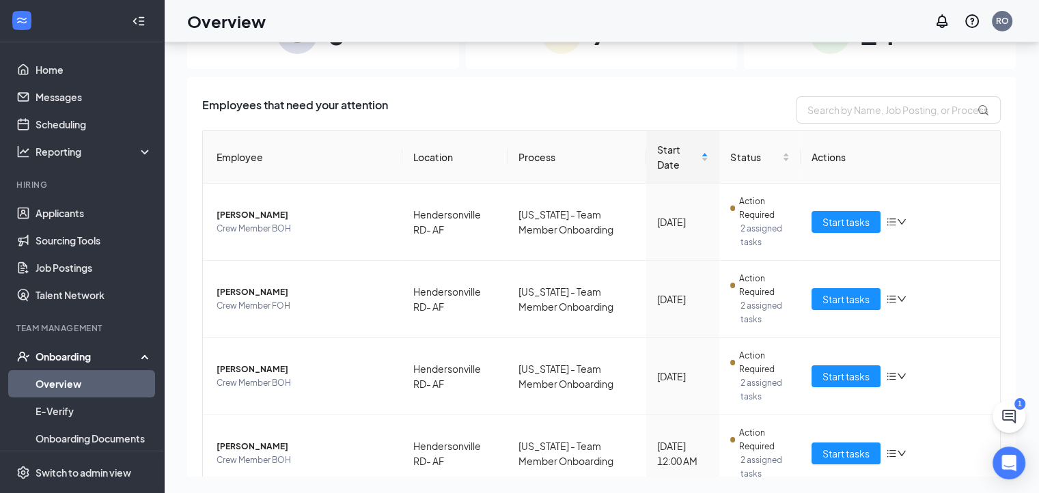
click at [36, 370] on link "Overview" at bounding box center [94, 383] width 117 height 27
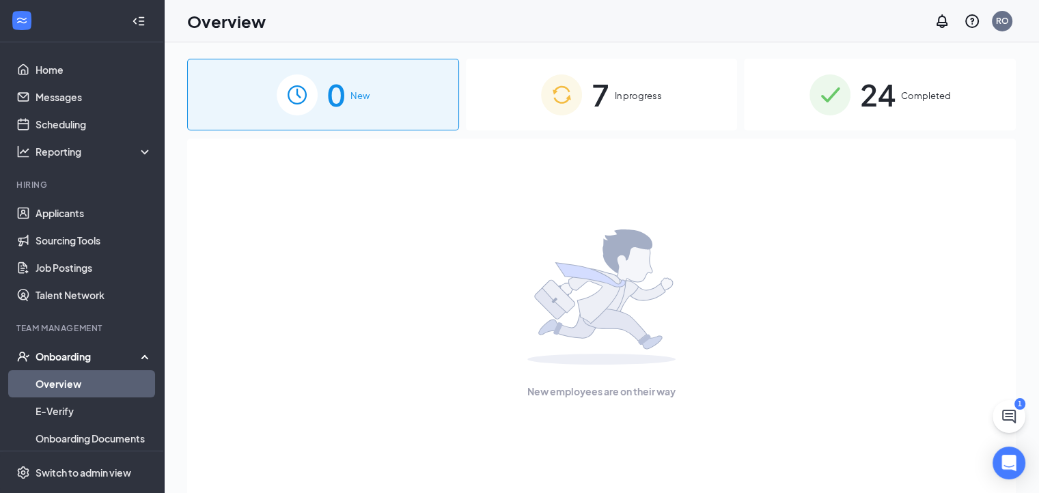
drag, startPoint x: 592, startPoint y: 115, endPoint x: 498, endPoint y: 96, distance: 95.5
click at [552, 91] on div "7 In progress" at bounding box center [602, 95] width 272 height 72
